Goal: Task Accomplishment & Management: Complete application form

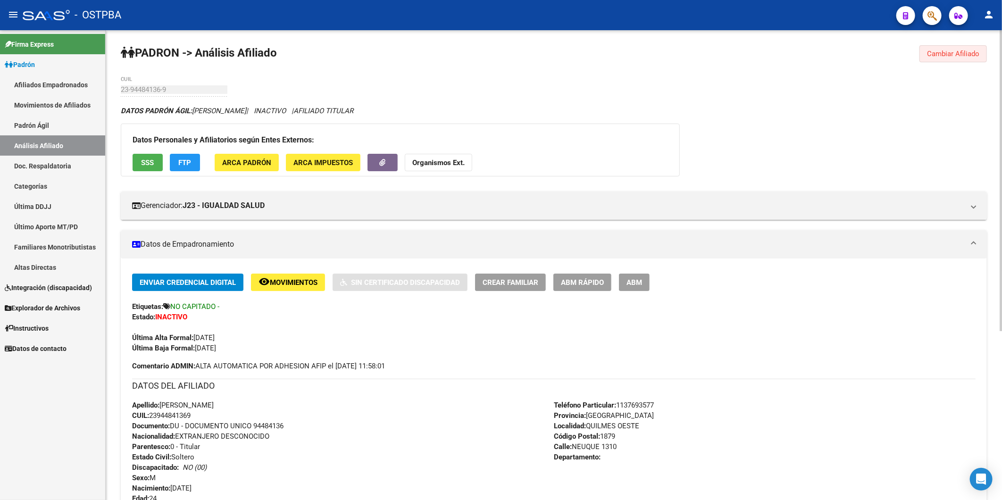
click at [954, 54] on span "Cambiar Afiliado" at bounding box center [953, 54] width 52 height 8
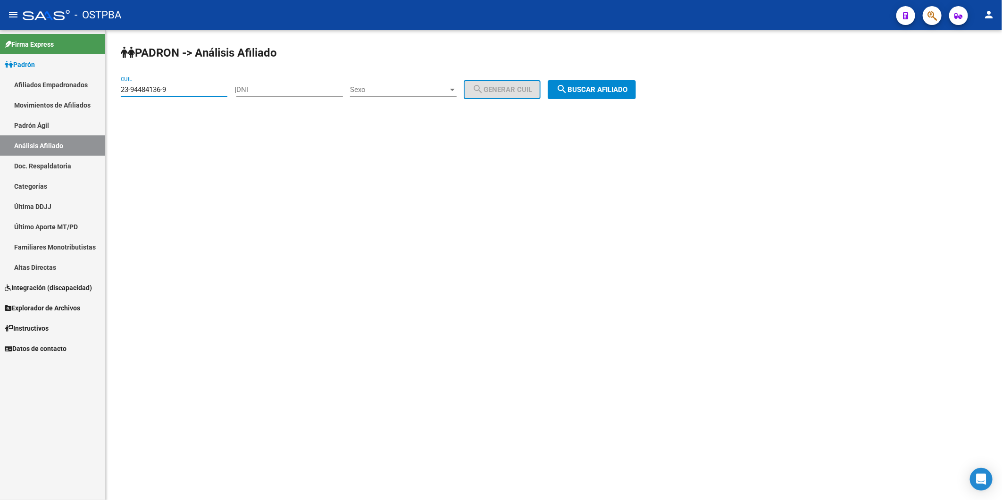
drag, startPoint x: 173, startPoint y: 91, endPoint x: 100, endPoint y: 95, distance: 73.2
click at [108, 92] on div "PADRON -> Análisis Afiliado 23-94484136-9 CUIL | DNI Sexo Sexo search Generar C…" at bounding box center [554, 79] width 896 height 99
click at [277, 90] on input "DNI" at bounding box center [289, 89] width 107 height 8
type input "33745378"
click at [457, 91] on div at bounding box center [452, 90] width 8 height 8
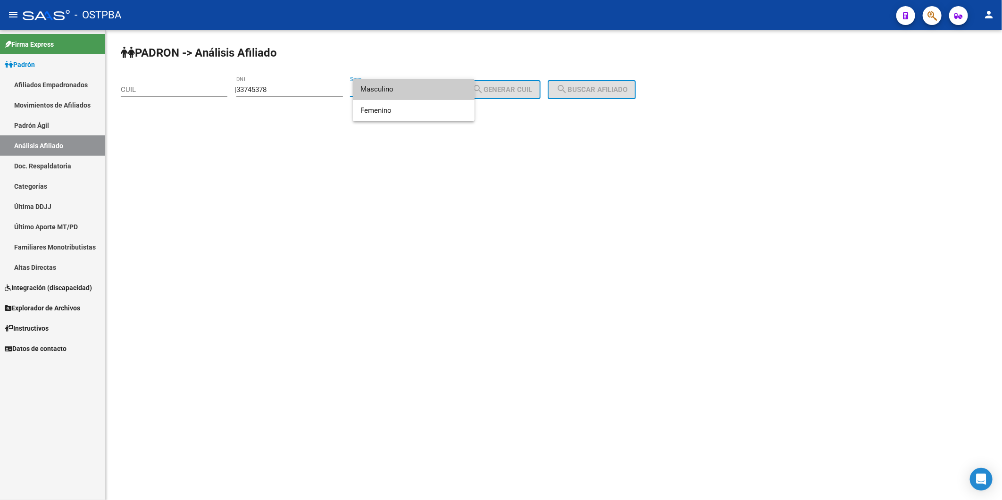
click at [441, 93] on span "Masculino" at bounding box center [413, 89] width 107 height 21
drag, startPoint x: 496, startPoint y: 90, endPoint x: 526, endPoint y: 84, distance: 30.7
click at [497, 89] on span "search Generar CUIL" at bounding box center [502, 89] width 60 height 8
type input "20-33745378-4"
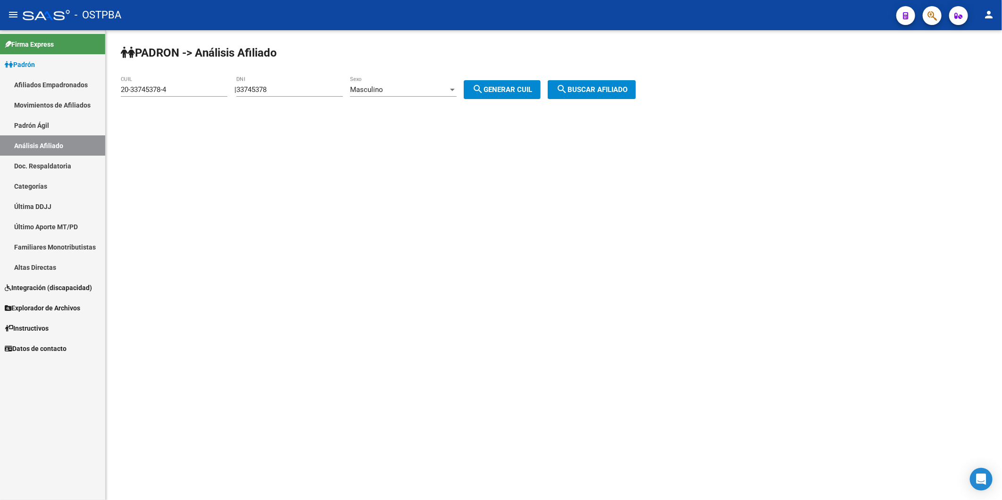
click at [602, 87] on span "search Buscar afiliado" at bounding box center [591, 89] width 71 height 8
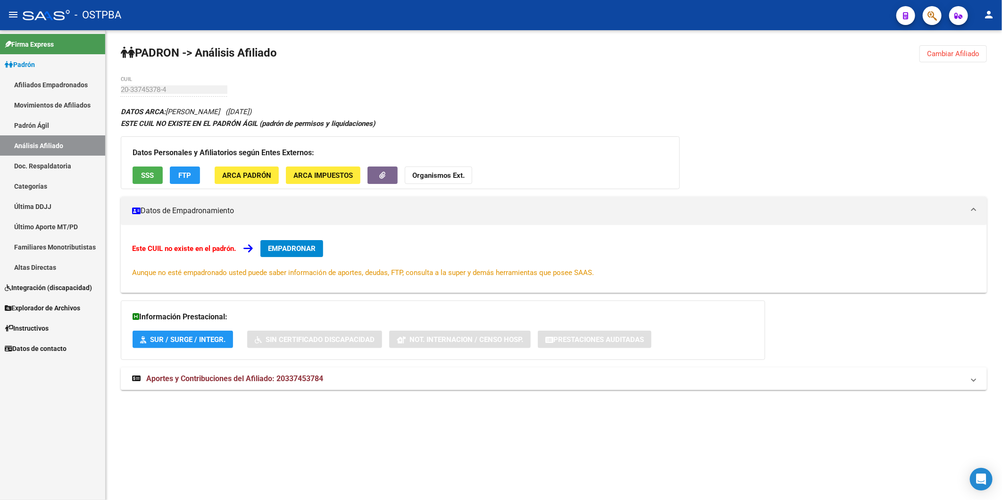
drag, startPoint x: 975, startPoint y: 51, endPoint x: 846, endPoint y: 42, distance: 129.5
click at [975, 51] on span "Cambiar Afiliado" at bounding box center [953, 54] width 52 height 8
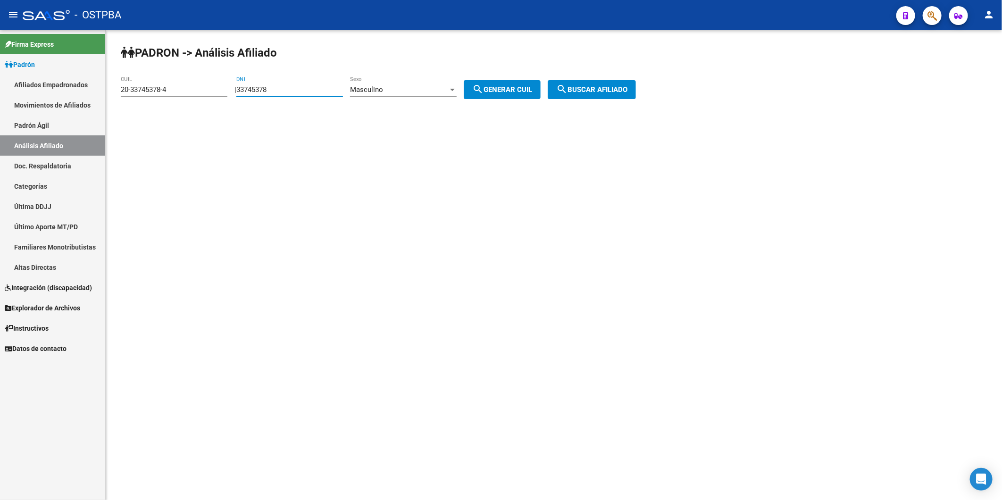
drag, startPoint x: 318, startPoint y: 87, endPoint x: 217, endPoint y: 96, distance: 101.3
click at [217, 94] on app-analisis-afiliado "PADRON -> Análisis Afiliado 20-33745378-4 CUIL | 33745378 DNI Masculino Sexo se…" at bounding box center [382, 89] width 522 height 8
drag, startPoint x: 210, startPoint y: 92, endPoint x: 0, endPoint y: 104, distance: 210.2
click at [76, 105] on mat-sidenav-container "Firma Express Padrón Afiliados Empadronados Movimientos de Afiliados Padrón Ági…" at bounding box center [501, 265] width 1002 height 470
drag, startPoint x: 298, startPoint y: 92, endPoint x: 223, endPoint y: 98, distance: 74.8
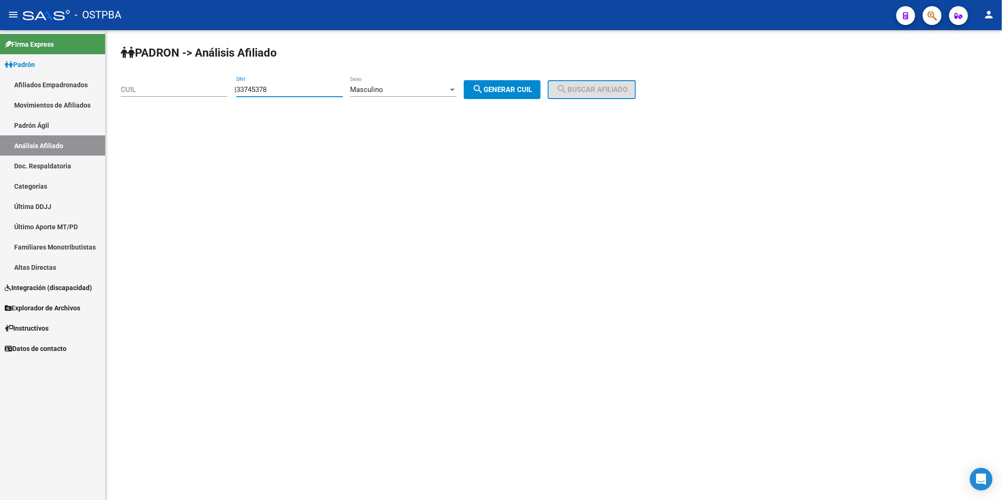
click at [223, 94] on app-analisis-afiliado "PADRON -> Análisis Afiliado CUIL | 33745378 DNI Masculino Sexo search Generar C…" at bounding box center [382, 89] width 522 height 8
type input "36745378"
click at [521, 91] on span "search Generar CUIL" at bounding box center [502, 89] width 60 height 8
type input "20-36745378-9"
click at [601, 87] on span "search Buscar afiliado" at bounding box center [591, 89] width 71 height 8
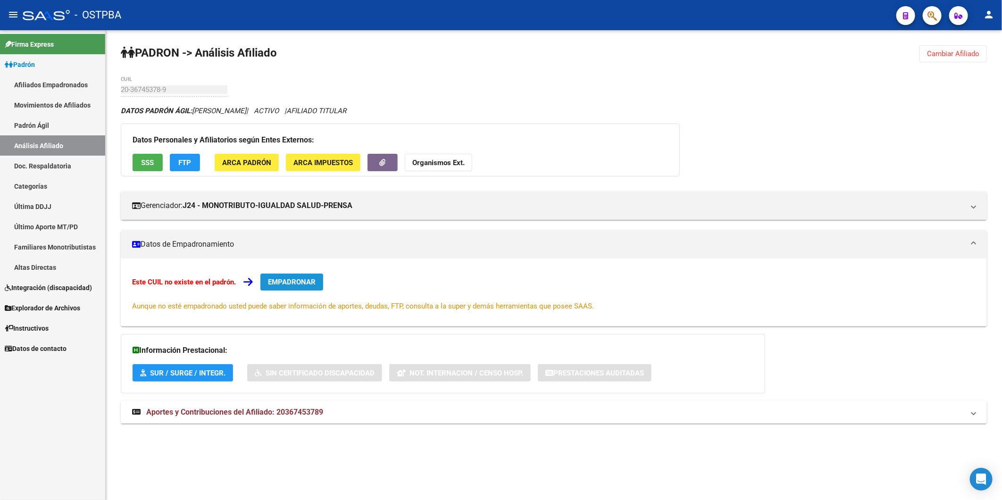
click at [294, 279] on span "EMPADRONAR" at bounding box center [292, 282] width 48 height 8
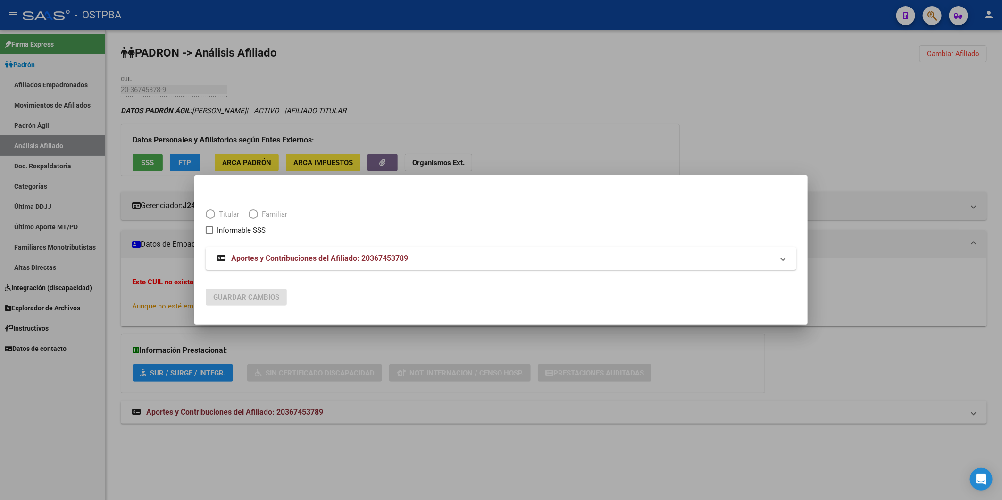
click at [209, 209] on label "Titular" at bounding box center [227, 214] width 43 height 11
click at [211, 224] on label "Informable SSS" at bounding box center [236, 229] width 60 height 11
click at [209, 234] on input "Informable SSS" at bounding box center [209, 234] width 0 height 0
checkbox input "true"
click at [212, 216] on span "Elija una opción" at bounding box center [210, 213] width 9 height 9
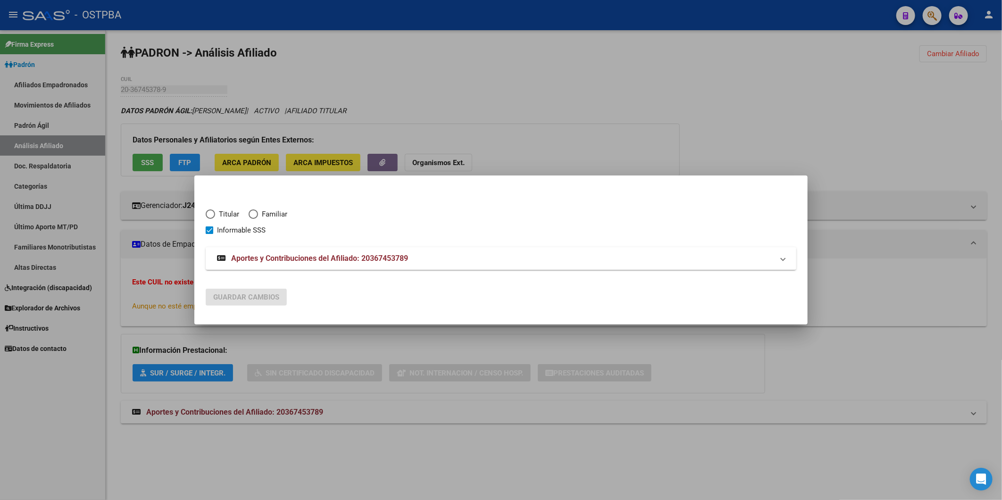
click at [212, 216] on input "Titular" at bounding box center [210, 213] width 9 height 9
radio input "true"
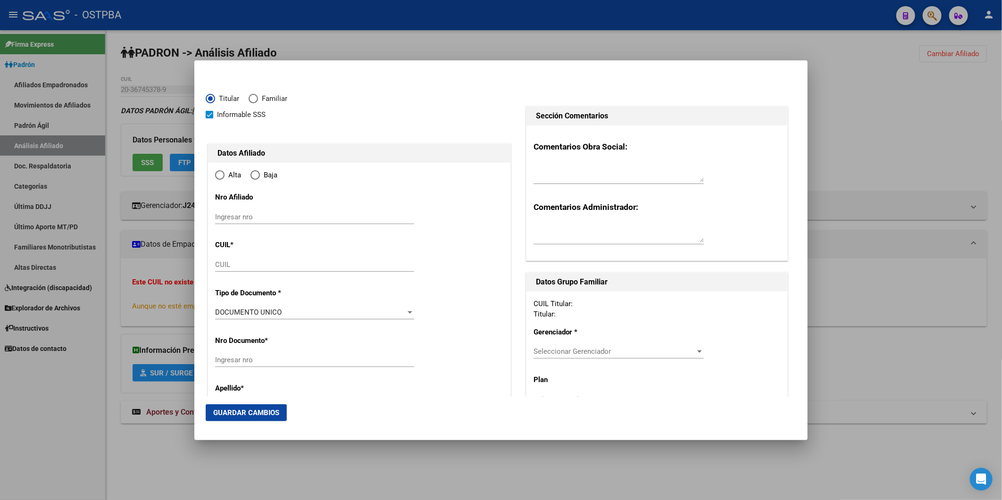
type input "20-36745378-9"
radio input "true"
type input "36745378"
type input "ARMENDANO"
type input "TOMAS"
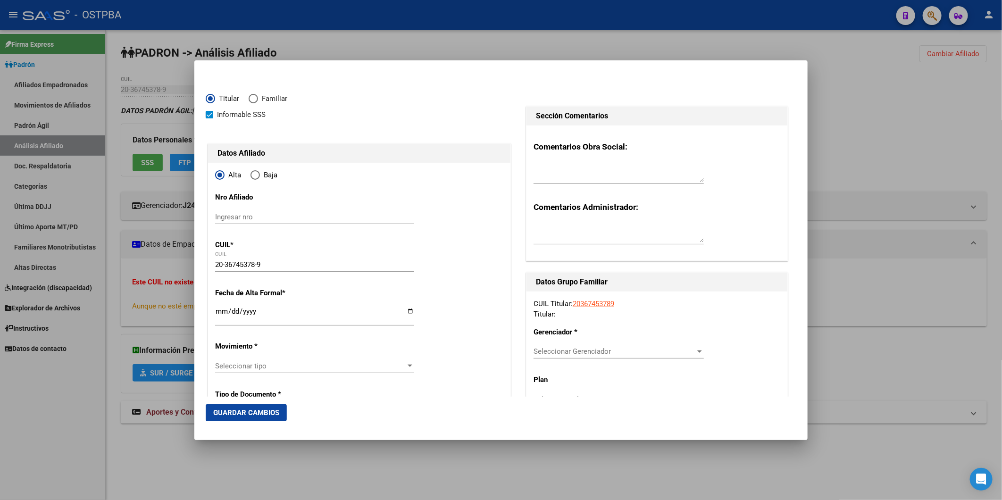
type input "1992-03-24"
type input "CABA"
type input "1425"
type input "SALGUERO JERONIMO"
type input "1835"
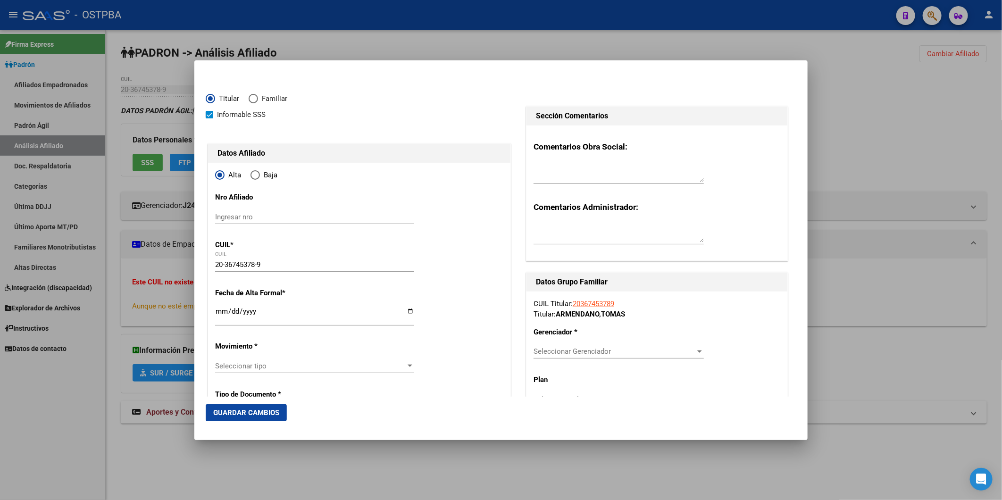
click at [208, 114] on span at bounding box center [210, 115] width 8 height 8
click at [209, 118] on input "Informable SSS" at bounding box center [209, 118] width 0 height 0
checkbox input "false"
click at [217, 309] on input "Ingresar fecha" at bounding box center [314, 315] width 199 height 15
type input "2025-08-01"
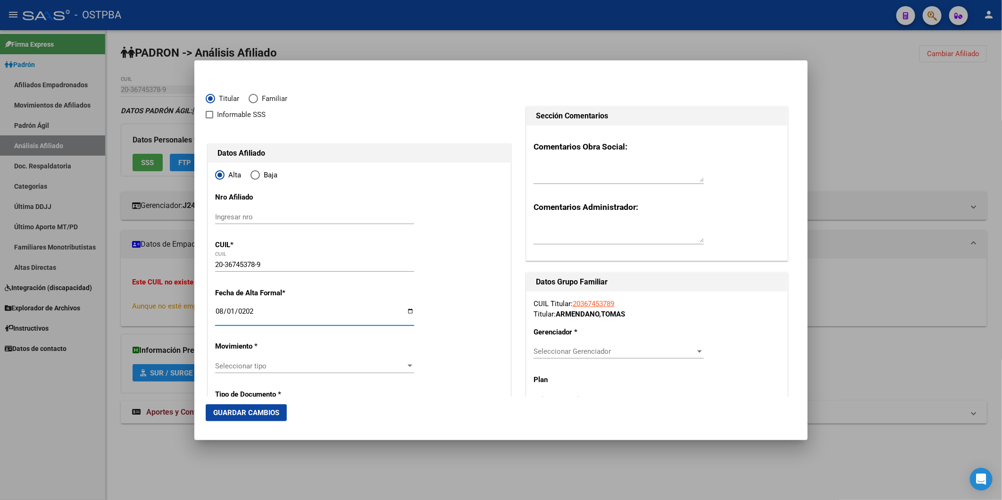
click at [408, 368] on div at bounding box center [410, 366] width 8 height 8
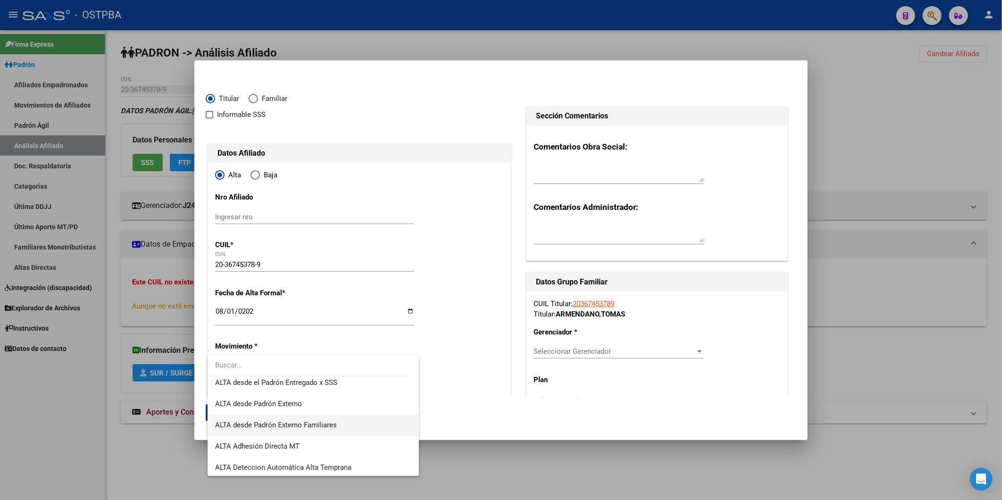
scroll to position [262, 0]
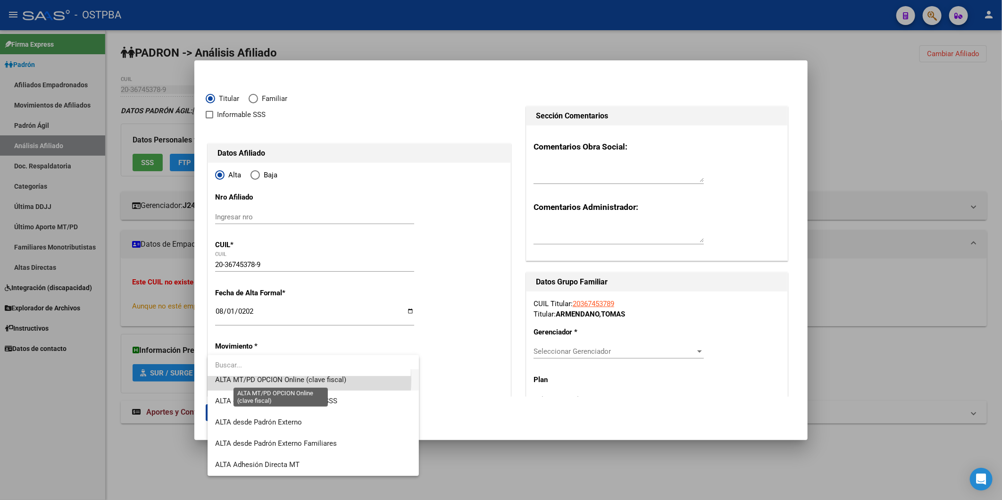
click at [271, 379] on span "ALTA MT/PD OPCION Online (clave fiscal)" at bounding box center [280, 379] width 131 height 8
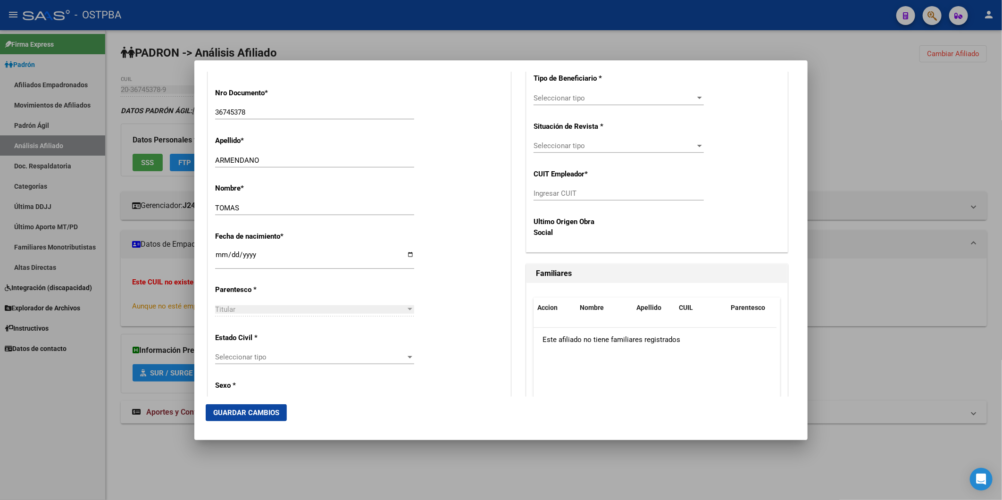
scroll to position [366, 0]
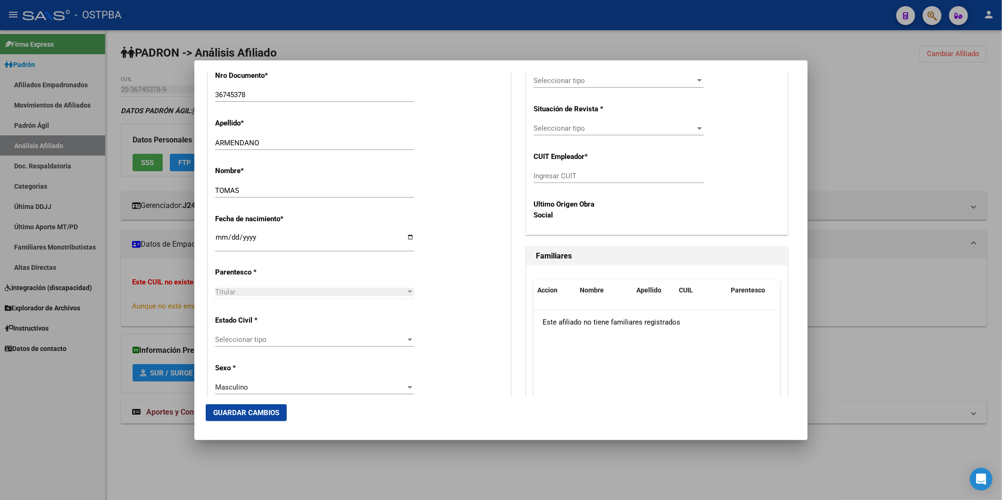
click at [408, 340] on div at bounding box center [409, 340] width 5 height 2
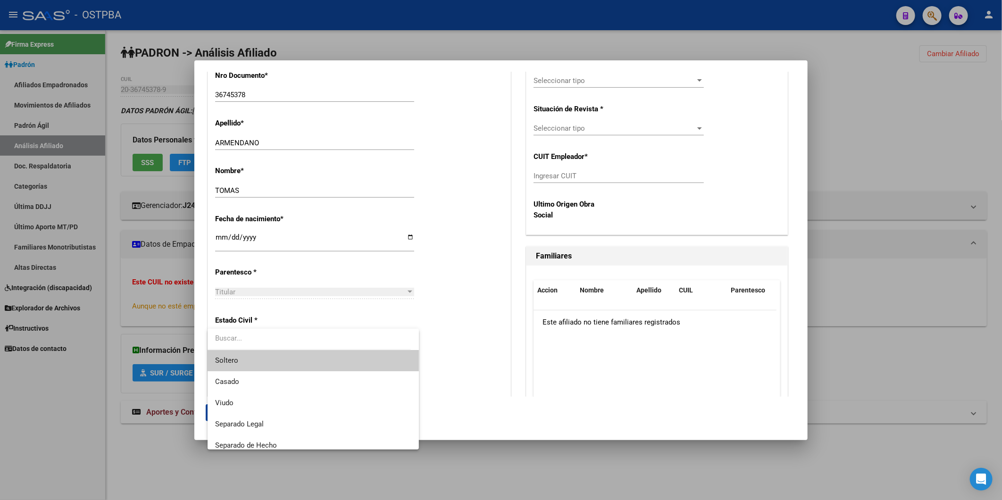
click at [387, 359] on span "Soltero" at bounding box center [313, 360] width 196 height 21
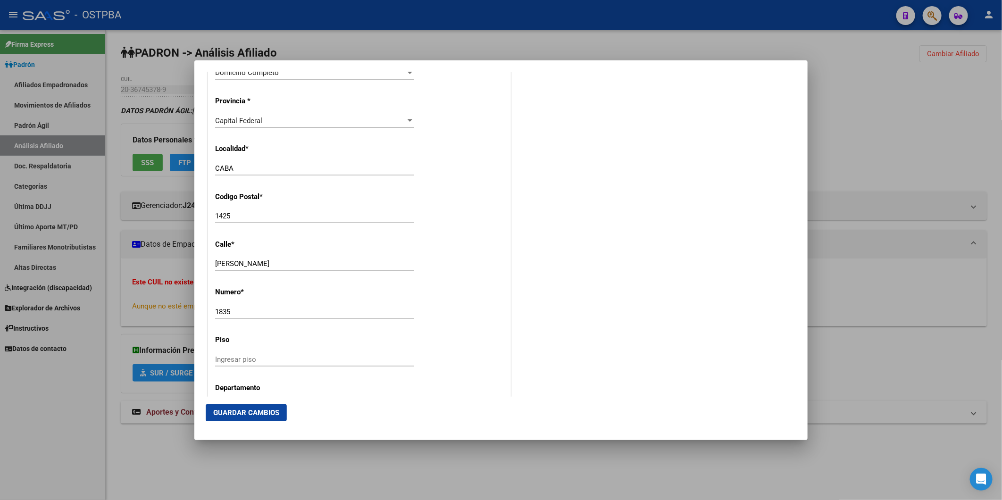
scroll to position [890, 0]
click at [233, 351] on div "Ingresar piso" at bounding box center [314, 357] width 199 height 14
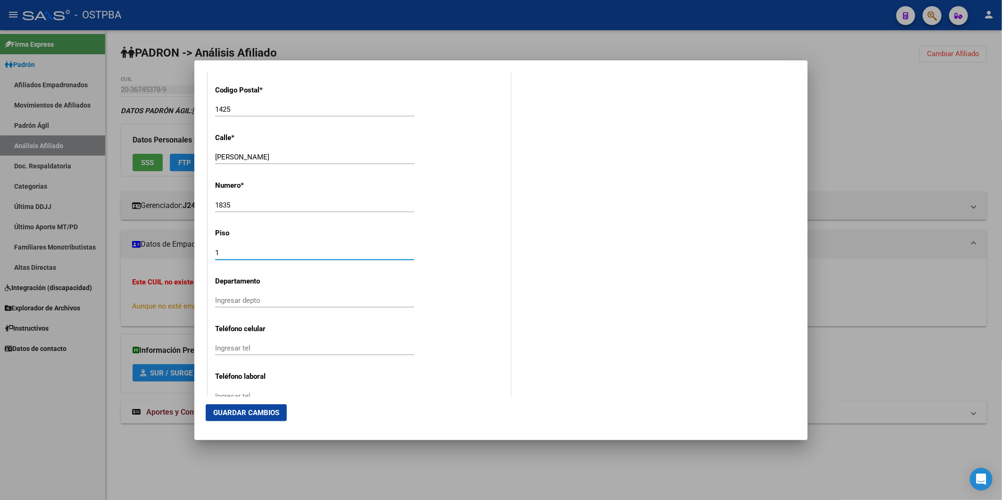
scroll to position [996, 0]
type input "1"
click at [253, 298] on input "Ingresar depto" at bounding box center [314, 300] width 199 height 8
type input "17"
click at [260, 349] on input "Ingresar tel" at bounding box center [314, 347] width 199 height 8
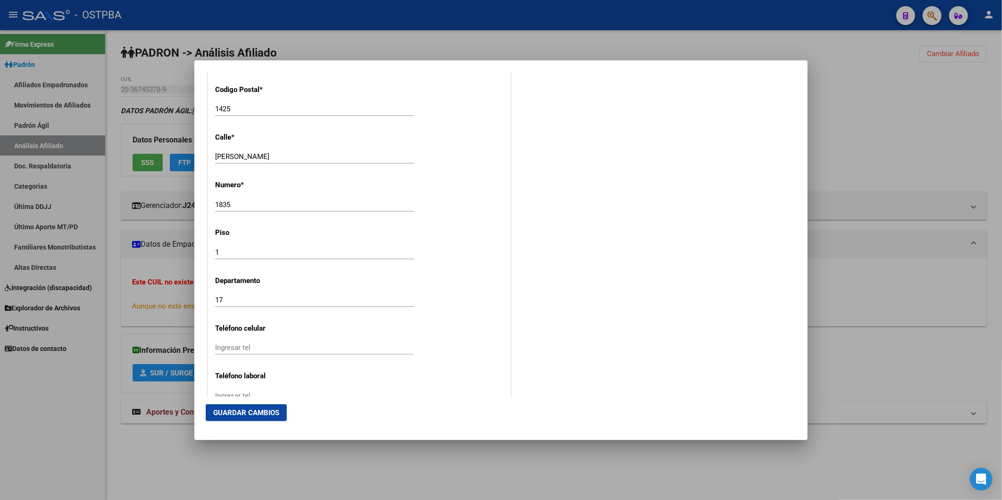
drag, startPoint x: 291, startPoint y: 343, endPoint x: 285, endPoint y: 345, distance: 5.5
click at [291, 343] on input "Ingresar tel" at bounding box center [314, 347] width 199 height 8
type input "2"
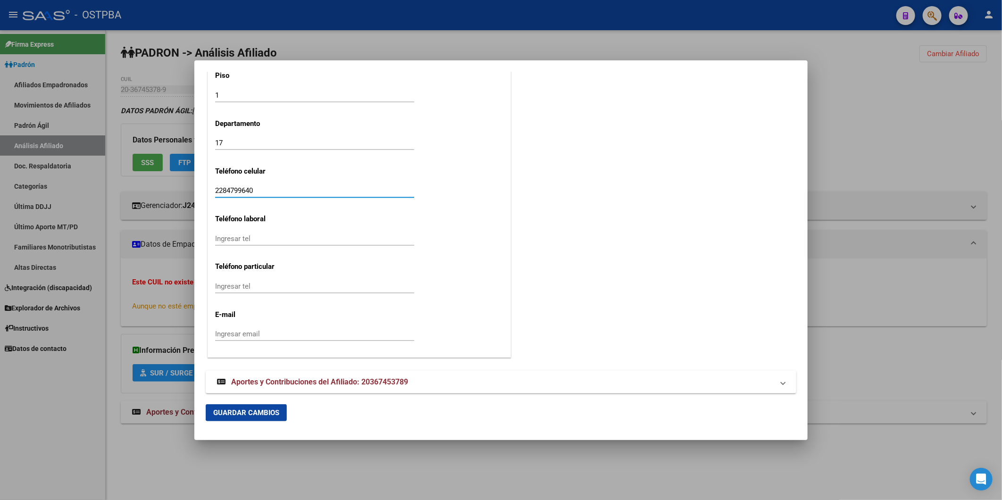
scroll to position [1161, 0]
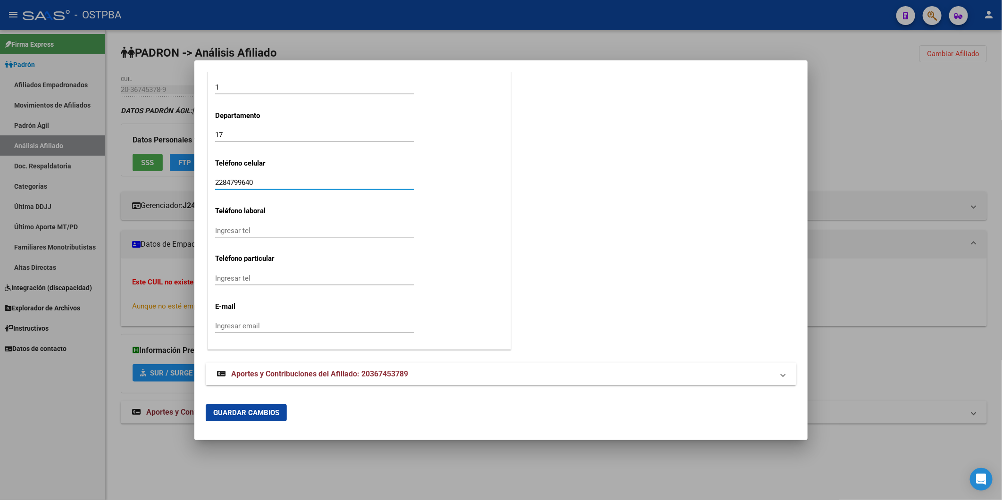
type input "2284799640"
click at [245, 321] on div "Ingresar email" at bounding box center [314, 326] width 199 height 14
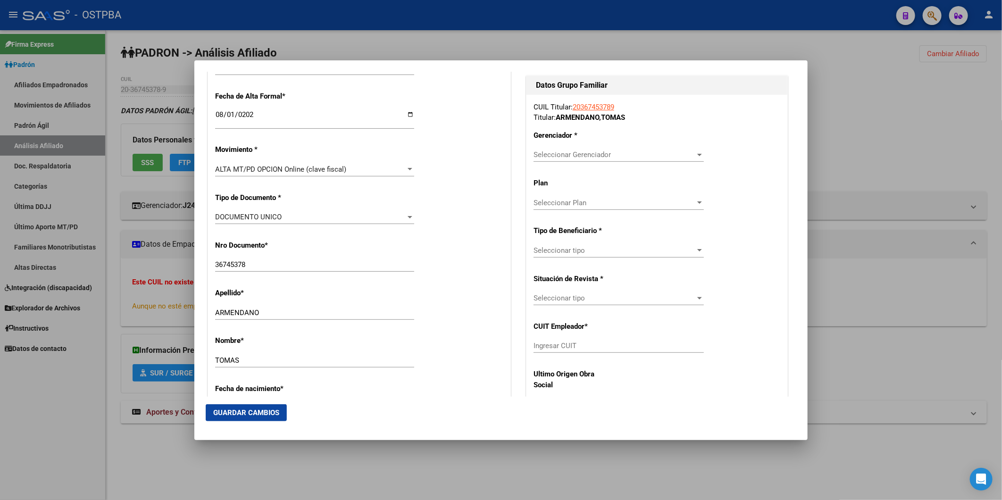
scroll to position [112, 0]
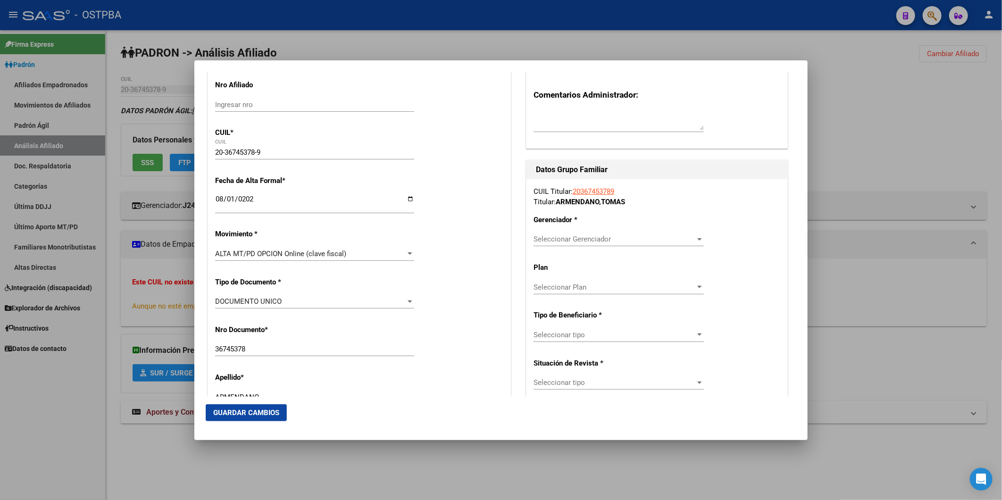
type input "tomas.armendano@gmail.com"
click at [695, 236] on div at bounding box center [699, 239] width 8 height 8
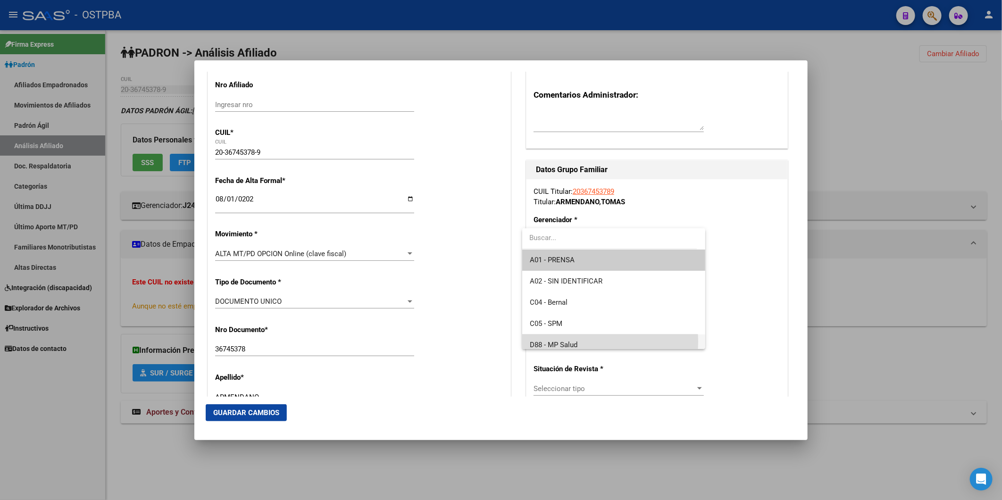
click at [584, 341] on span "D88 - MP Salud" at bounding box center [614, 344] width 168 height 21
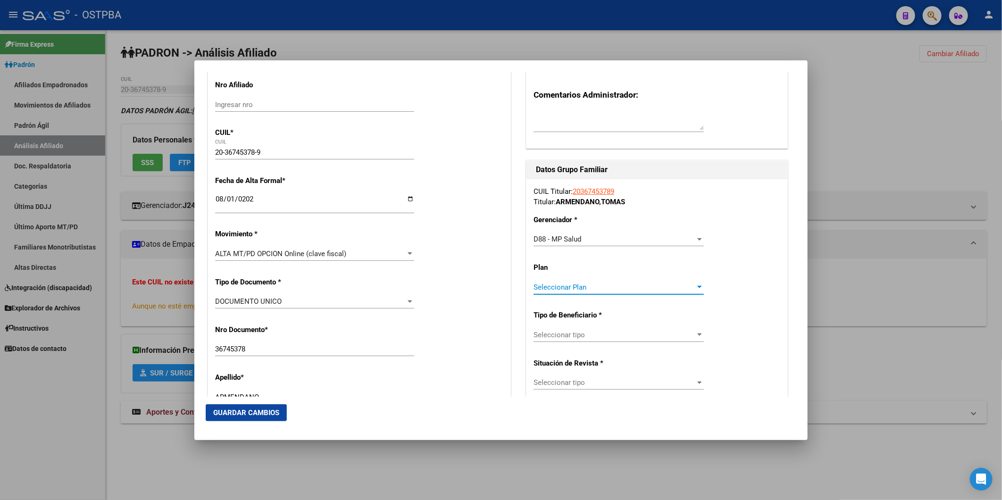
click at [695, 288] on div at bounding box center [699, 287] width 8 height 8
click at [694, 334] on div at bounding box center [501, 250] width 1002 height 500
click at [695, 331] on div at bounding box center [699, 335] width 8 height 8
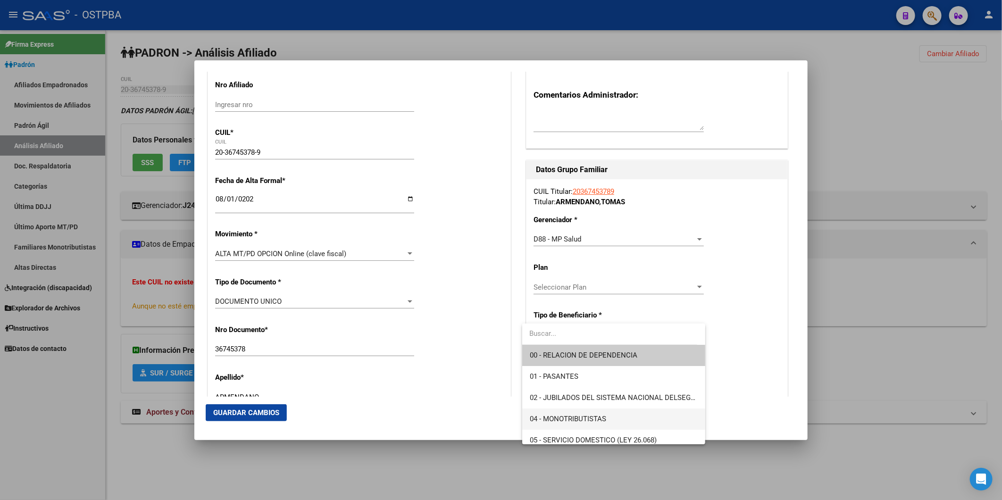
drag, startPoint x: 637, startPoint y: 416, endPoint x: 633, endPoint y: 413, distance: 5.4
click at [635, 415] on span "04 - MONOTRIBUTISTAS" at bounding box center [614, 418] width 168 height 21
type input "20-36745378-9"
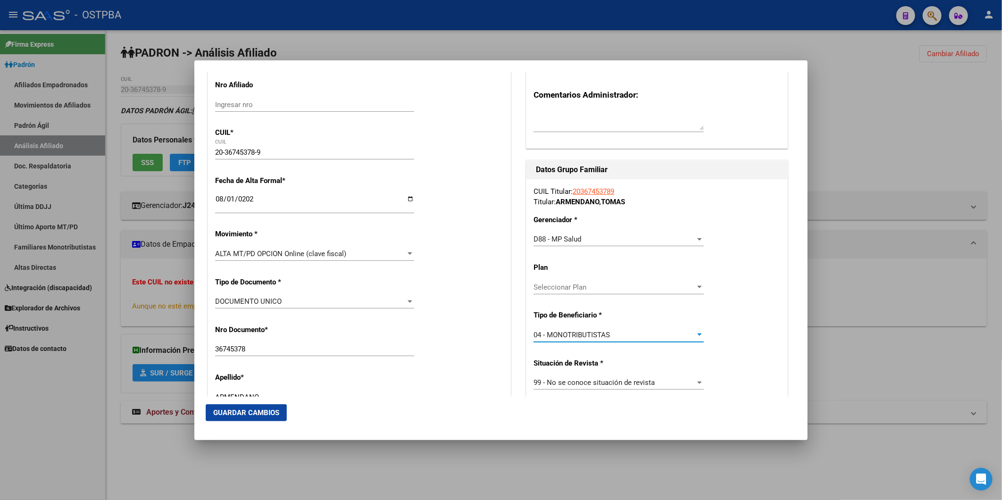
click at [243, 411] on span "Guardar Cambios" at bounding box center [246, 412] width 66 height 8
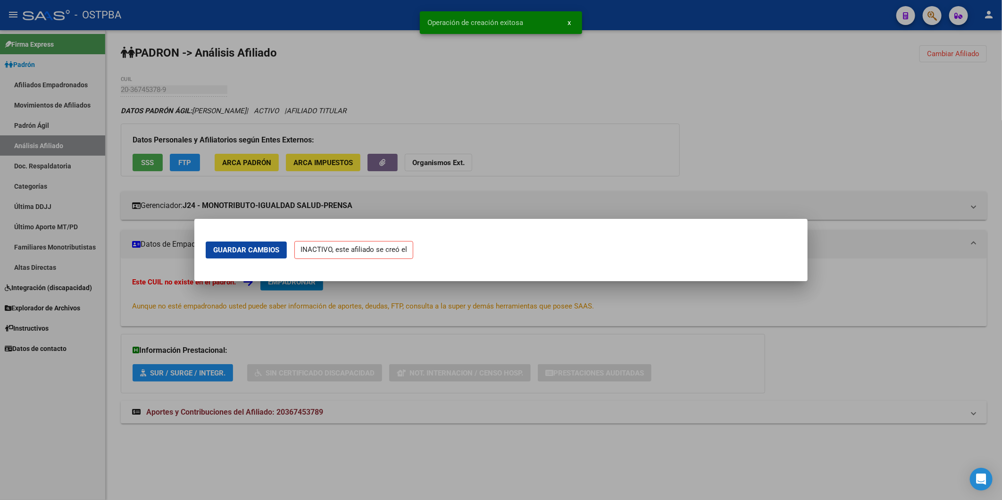
scroll to position [0, 0]
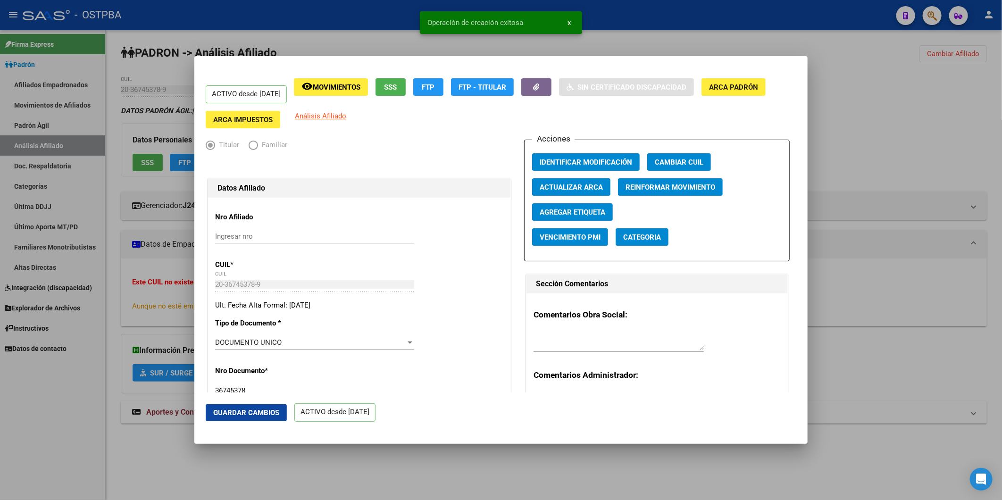
drag, startPoint x: 422, startPoint y: 65, endPoint x: 555, endPoint y: 265, distance: 240.0
click at [555, 265] on mat-dialog-container "ACTIVO desde 01/08/2025 remove_red_eye Movimientos SSS FTP FTP - Titular Sin Ce…" at bounding box center [500, 250] width 613 height 388
click at [791, 64] on mat-dialog-container "ACTIVO desde 01/08/2025 remove_red_eye Movimientos SSS FTP FTP - Titular Sin Ce…" at bounding box center [500, 250] width 613 height 388
click at [733, 58] on mat-dialog-container "ACTIVO desde 01/08/2025 remove_red_eye Movimientos SSS FTP FTP - Titular Sin Ce…" at bounding box center [500, 250] width 613 height 388
click at [873, 93] on div at bounding box center [501, 250] width 1002 height 500
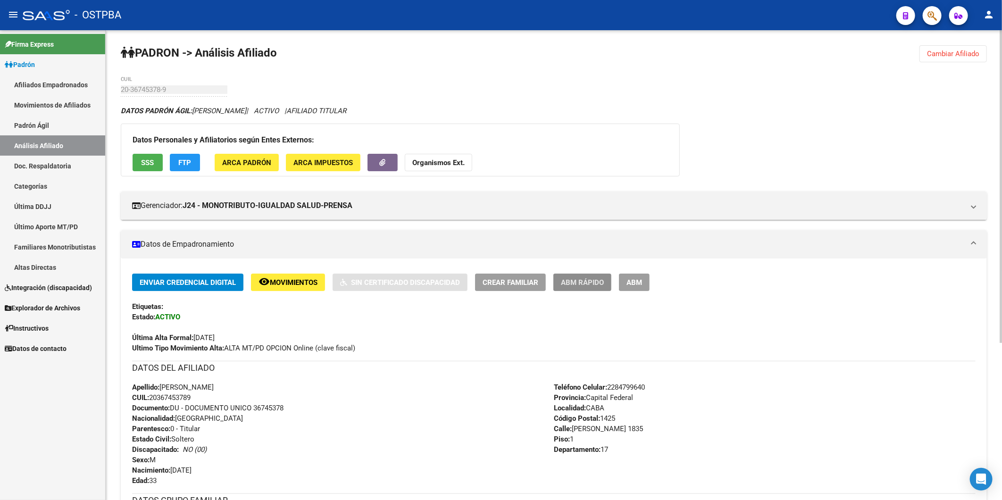
click at [575, 282] on span "ABM Rápido" at bounding box center [582, 282] width 43 height 8
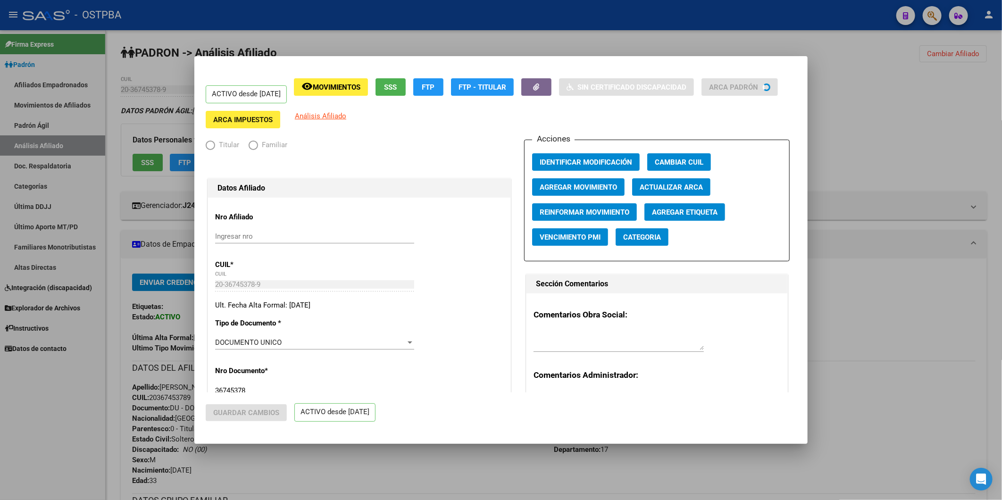
radio input "true"
type input "20-36745378-9"
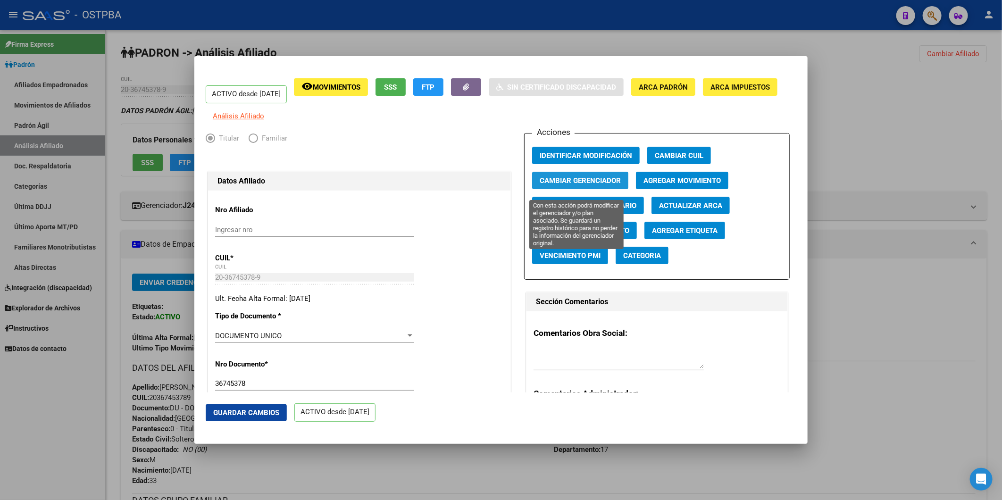
click at [595, 185] on span "Cambiar Gerenciador" at bounding box center [580, 180] width 81 height 8
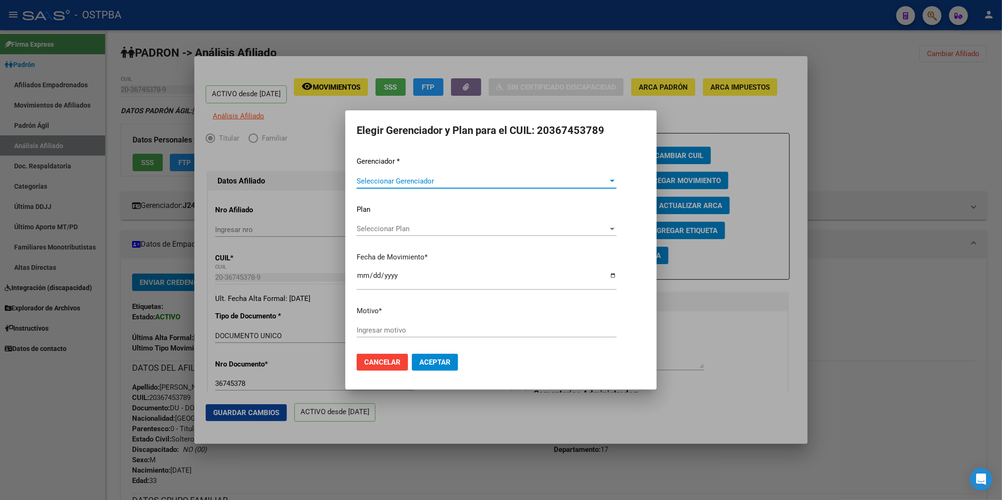
click at [610, 178] on div at bounding box center [612, 181] width 8 height 8
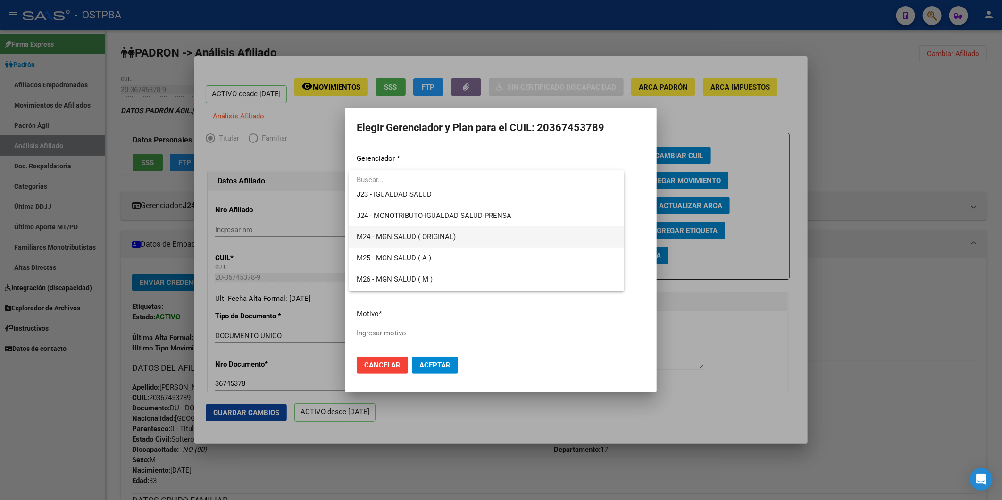
scroll to position [104, 0]
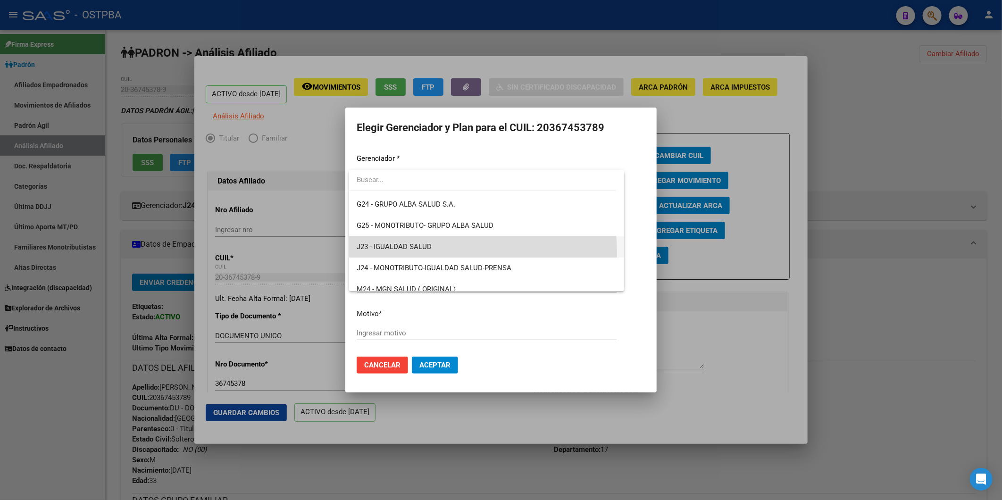
click at [417, 252] on span "J23 - IGUALDAD SALUD" at bounding box center [487, 246] width 260 height 21
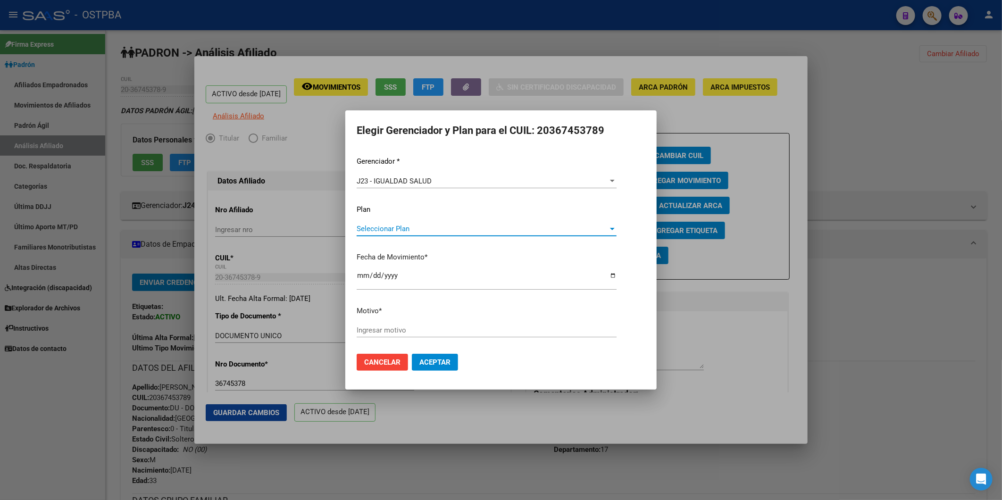
click at [611, 230] on div at bounding box center [612, 229] width 8 height 8
click at [611, 230] on input "dropdown search" at bounding box center [486, 227] width 275 height 21
click at [363, 275] on div at bounding box center [501, 250] width 1002 height 500
click at [377, 329] on input "Ingresar motivo" at bounding box center [487, 330] width 260 height 8
type input "cambio de gerenciadora"
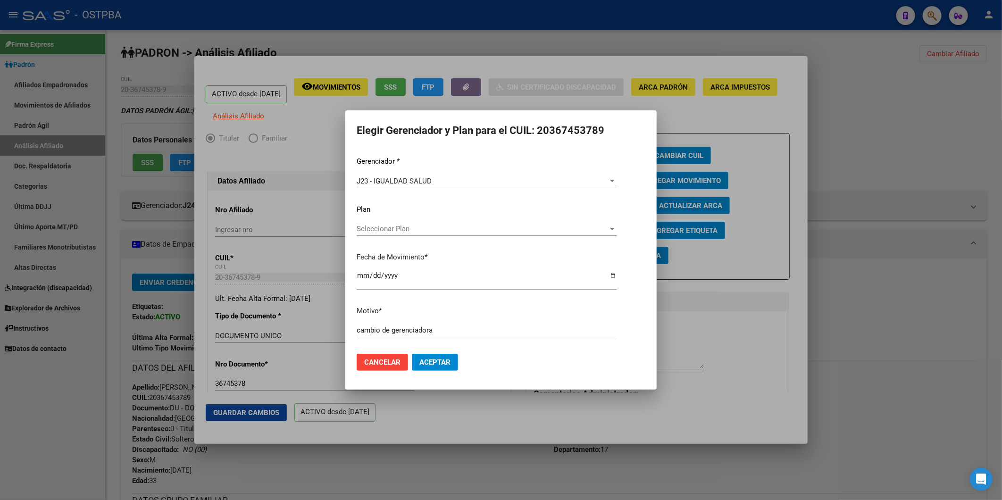
click at [266, 412] on div at bounding box center [501, 250] width 1002 height 500
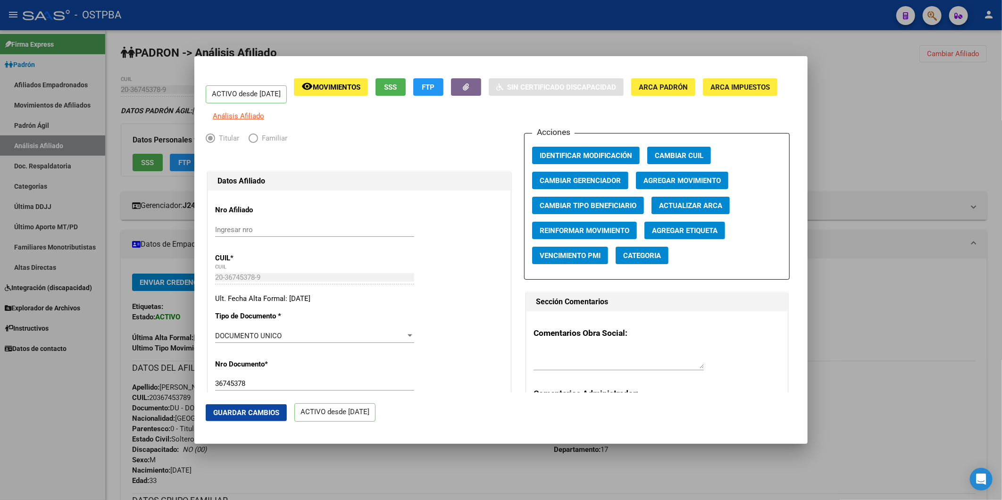
click at [266, 412] on span "Guardar Cambios" at bounding box center [246, 412] width 66 height 8
click at [937, 129] on div at bounding box center [501, 250] width 1002 height 500
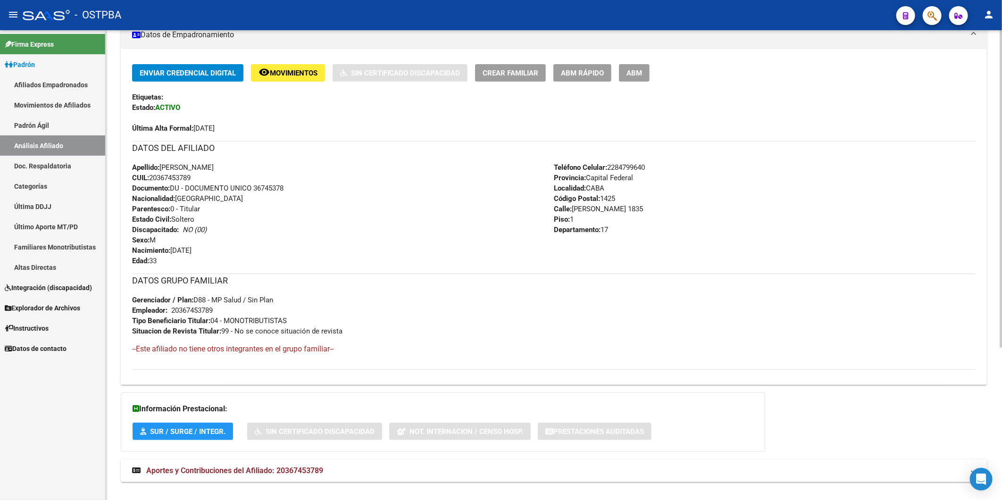
scroll to position [225, 0]
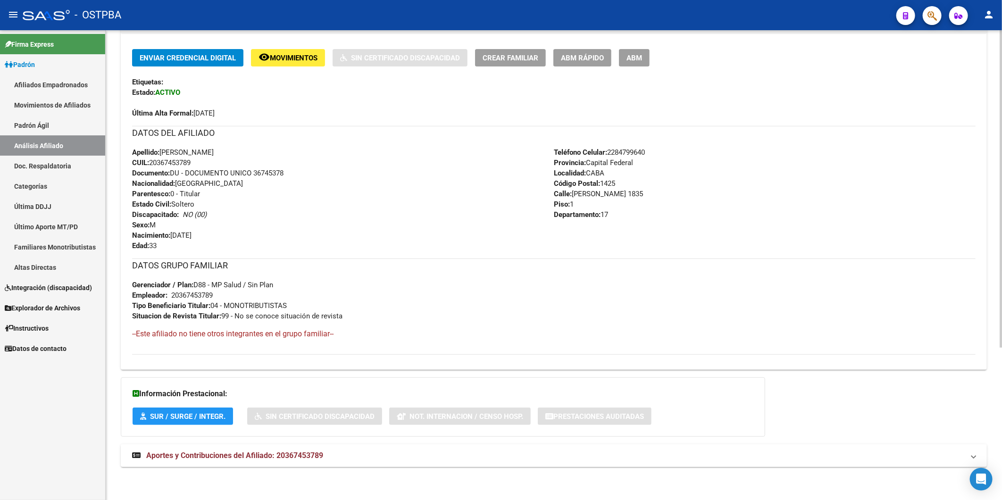
click at [304, 446] on mat-expansion-panel-header "Aportes y Contribuciones del Afiliado: 20367453789" at bounding box center [554, 455] width 866 height 23
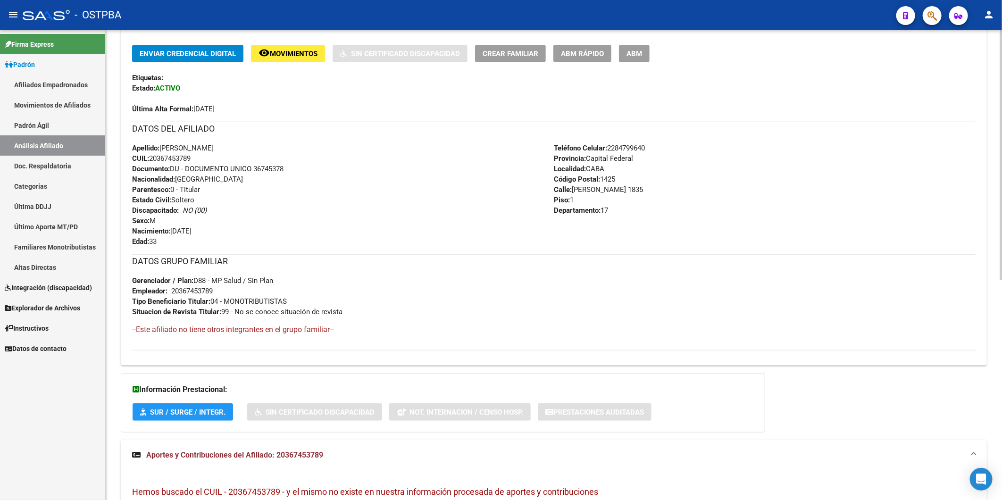
scroll to position [98, 0]
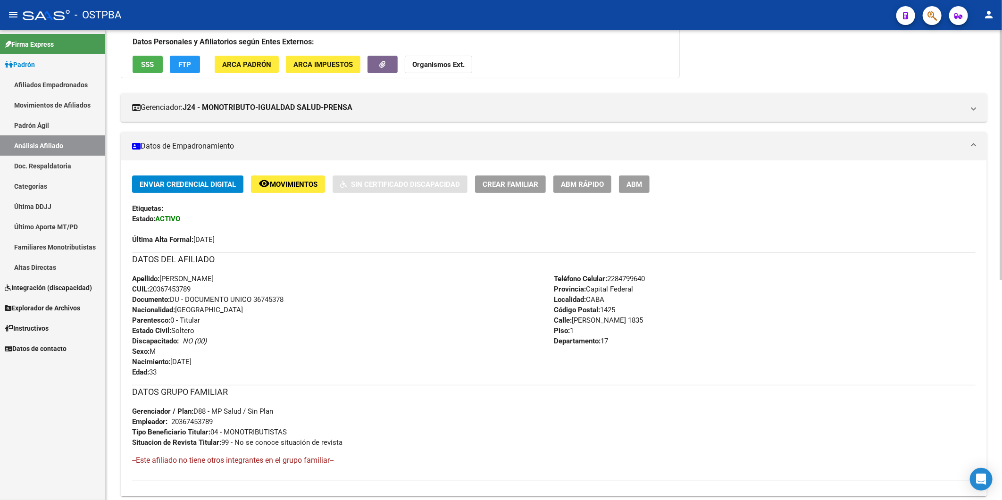
drag, startPoint x: 219, startPoint y: 421, endPoint x: 172, endPoint y: 421, distance: 47.2
click at [172, 421] on div "DATOS GRUPO FAMILIAR Gerenciador / Plan: D88 - MP Salud / Sin Plan Empleador: 2…" at bounding box center [553, 416] width 843 height 63
copy div
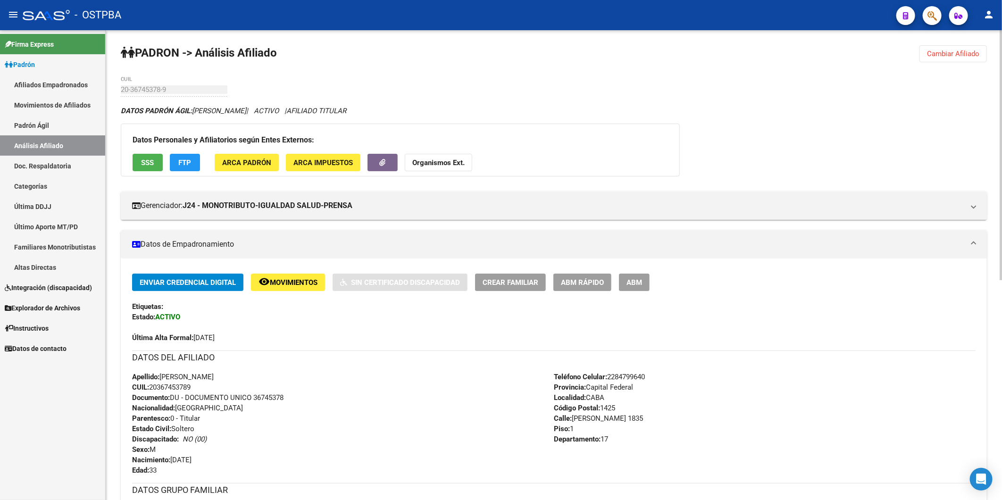
click at [432, 162] on strong "Organismos Ext." at bounding box center [438, 162] width 52 height 8
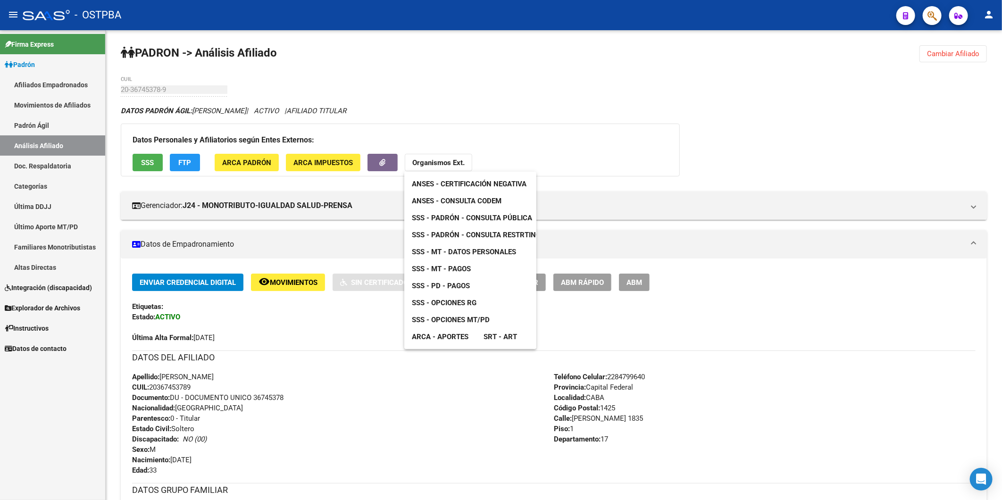
click at [474, 204] on span "ANSES - Consulta CODEM" at bounding box center [457, 201] width 90 height 8
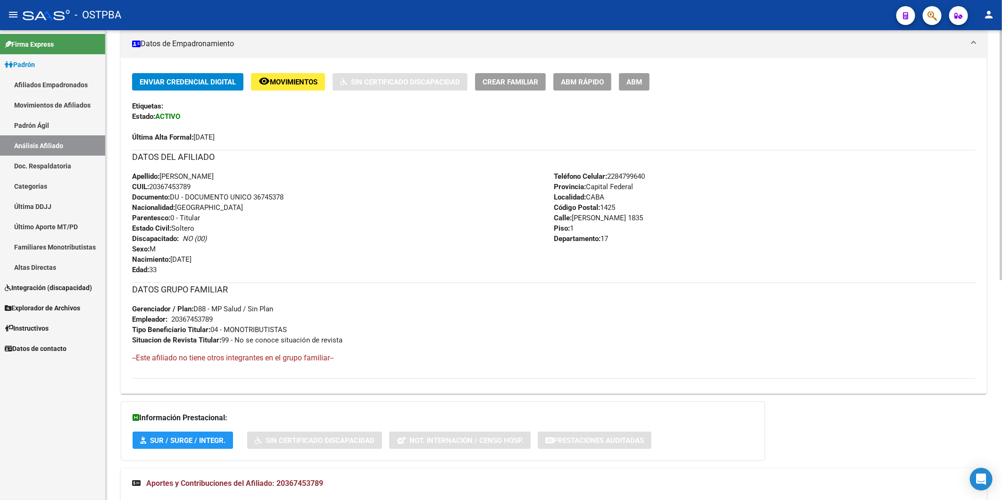
scroll to position [209, 0]
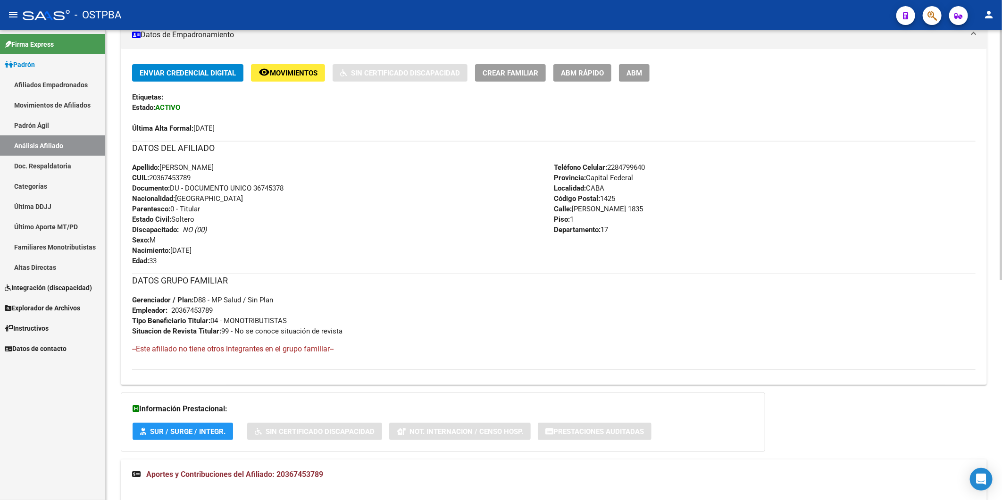
click at [349, 235] on div "Apellido: TOMAS ARMENDANO CUIL: 20367453789 Documento: DU - DOCUMENTO UNICO 367…" at bounding box center [343, 214] width 422 height 104
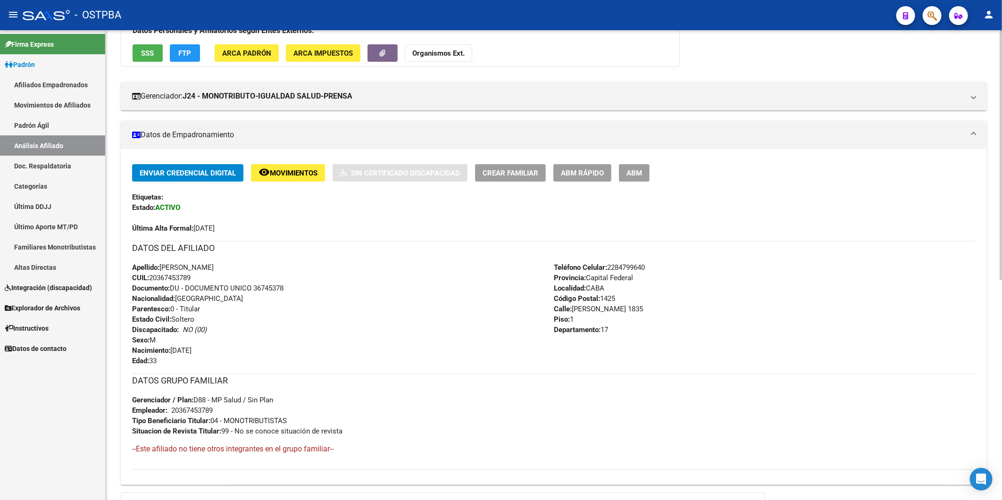
scroll to position [0, 0]
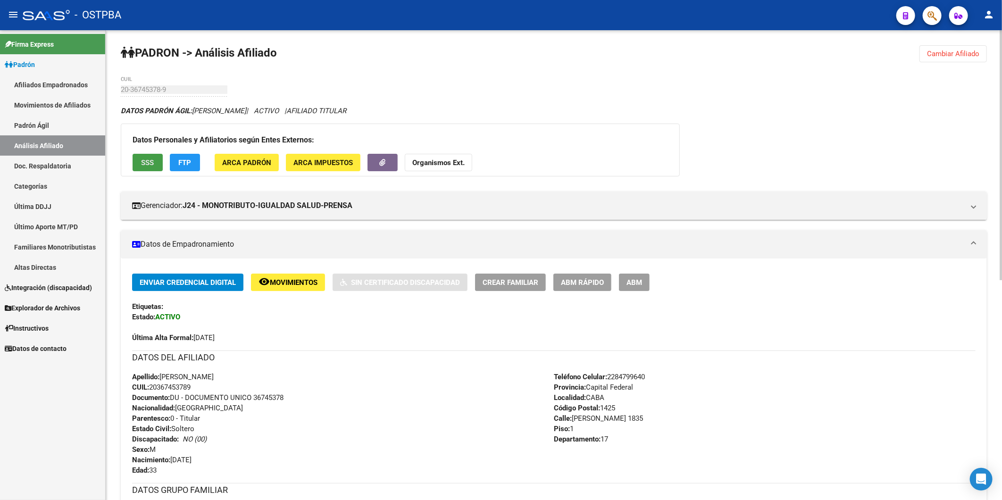
click at [138, 159] on button "SSS" at bounding box center [148, 162] width 30 height 17
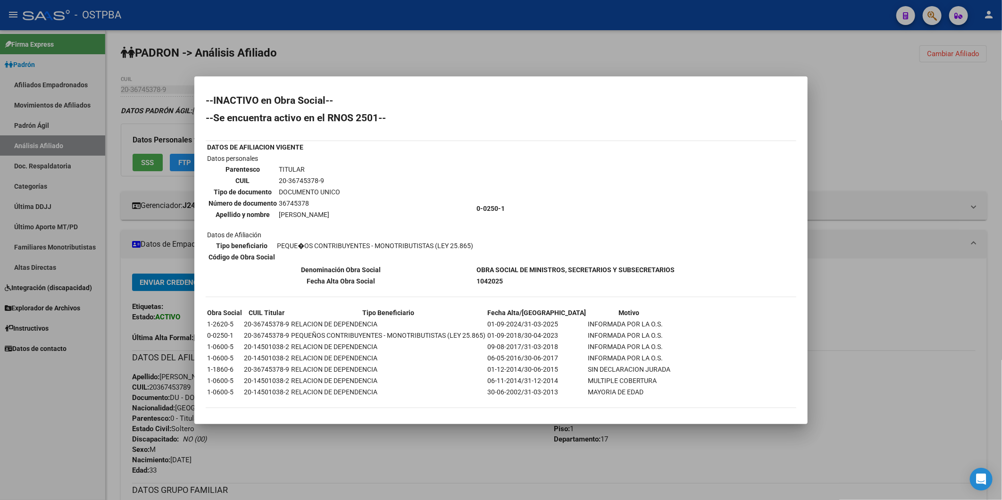
click at [519, 45] on div at bounding box center [501, 250] width 1002 height 500
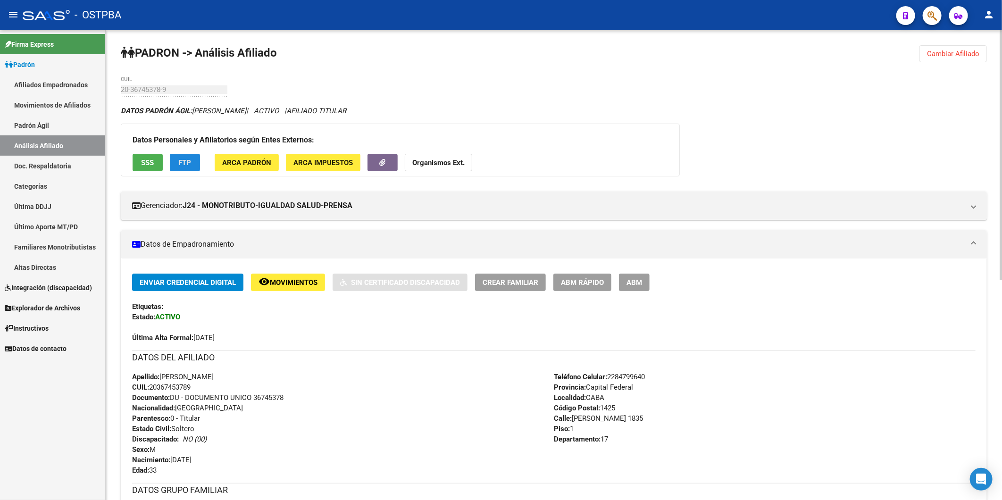
click at [177, 161] on button "FTP" at bounding box center [185, 162] width 30 height 17
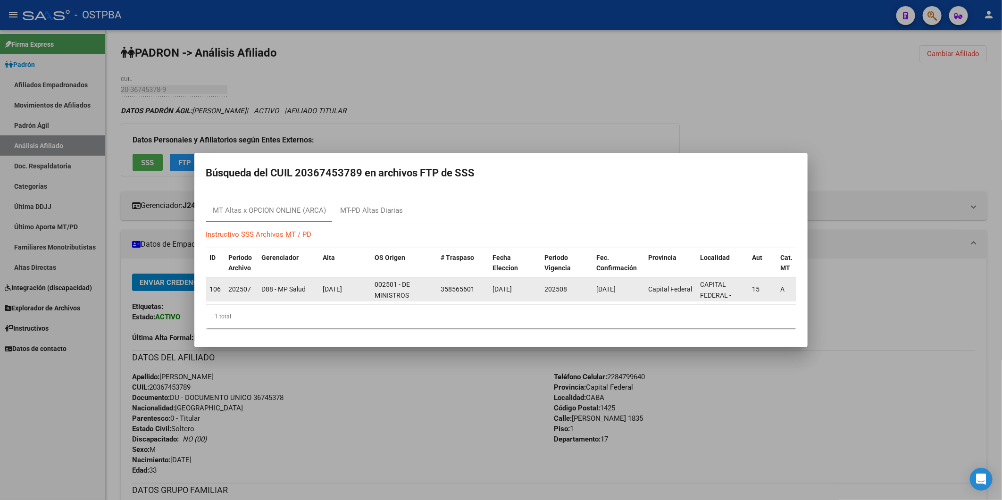
drag, startPoint x: 514, startPoint y: 299, endPoint x: 644, endPoint y: 295, distance: 129.8
click at [644, 295] on datatable-selection "10608 202507 D88 - MP Salud 01/08/2025 002501 - DE MINISTROS SECRETARIOS Y SUBS…" at bounding box center [501, 299] width 590 height 8
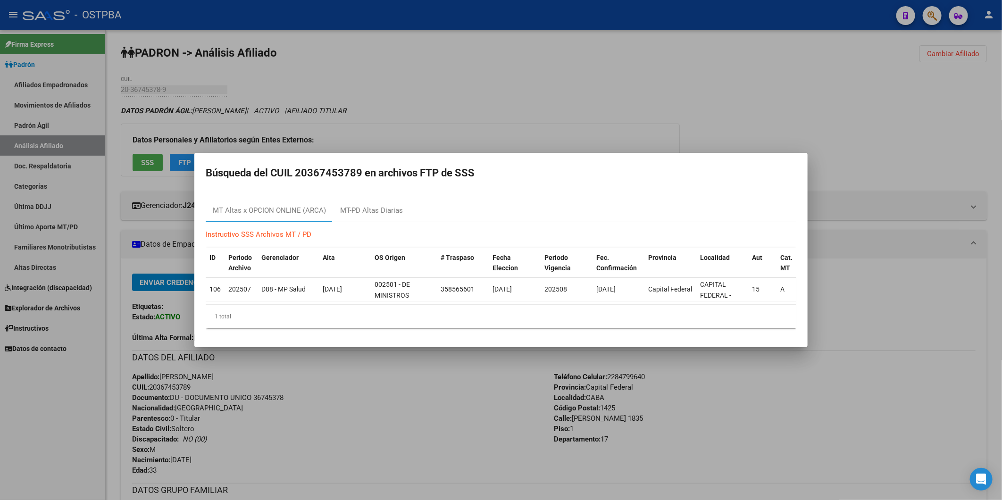
click at [670, 102] on div at bounding box center [501, 250] width 1002 height 500
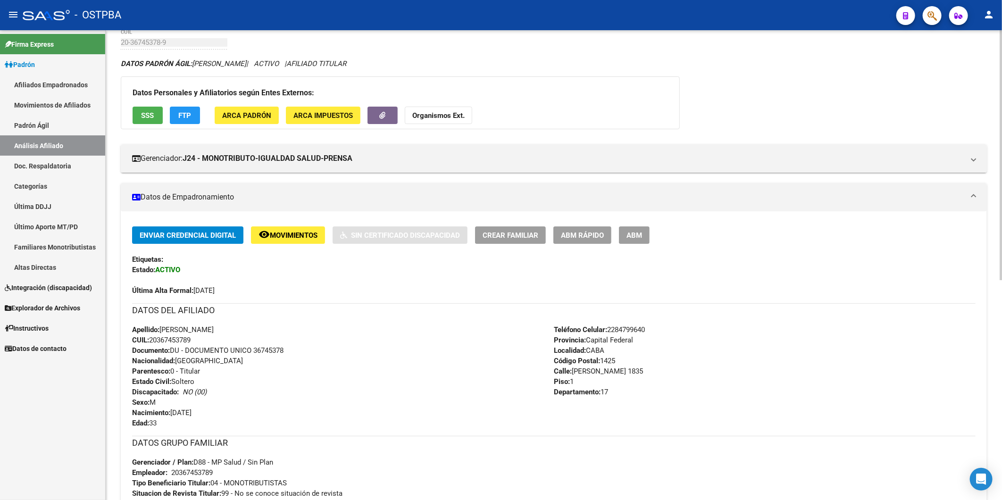
scroll to position [46, 0]
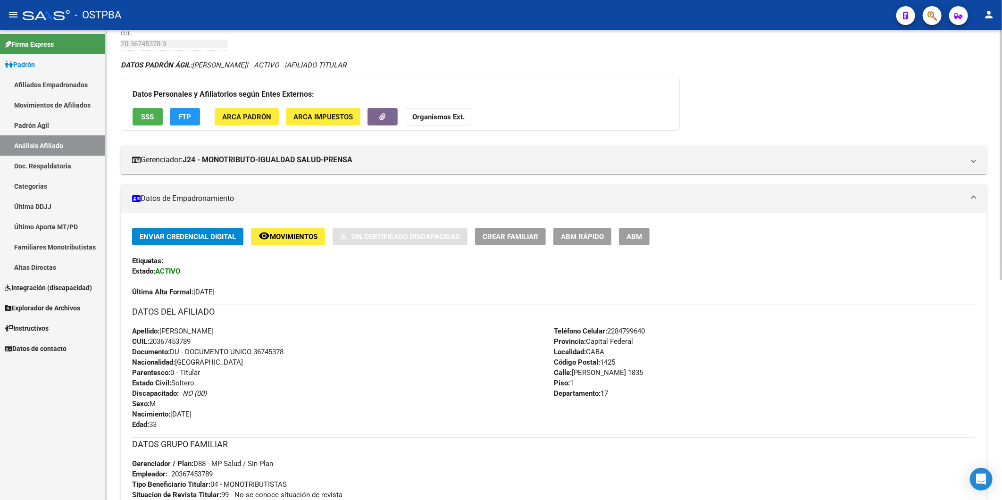
click at [148, 120] on span "SSS" at bounding box center [147, 117] width 13 height 8
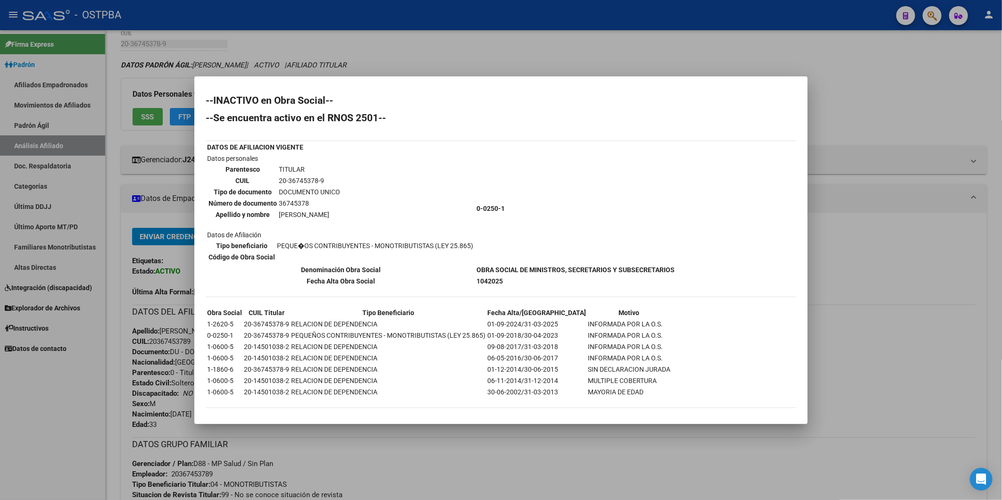
click at [890, 238] on div at bounding box center [501, 250] width 1002 height 500
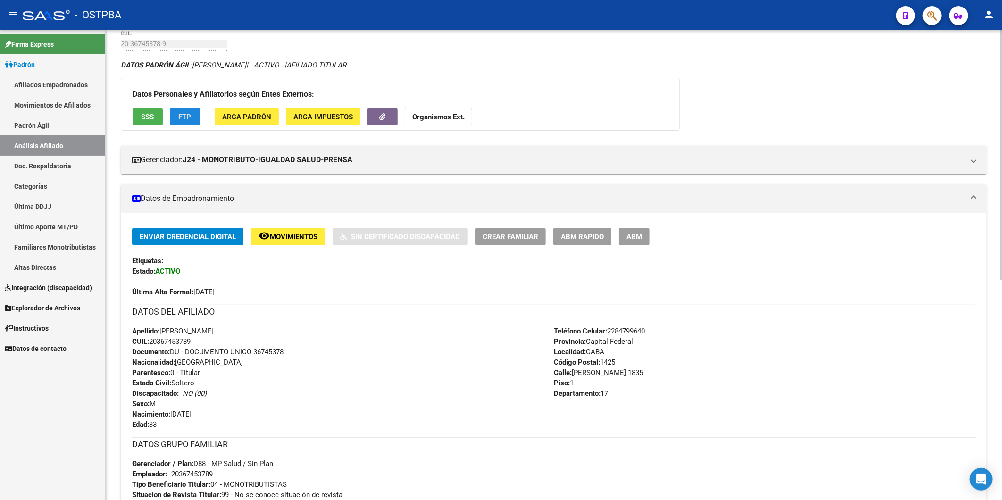
click at [182, 116] on span "FTP" at bounding box center [185, 117] width 13 height 8
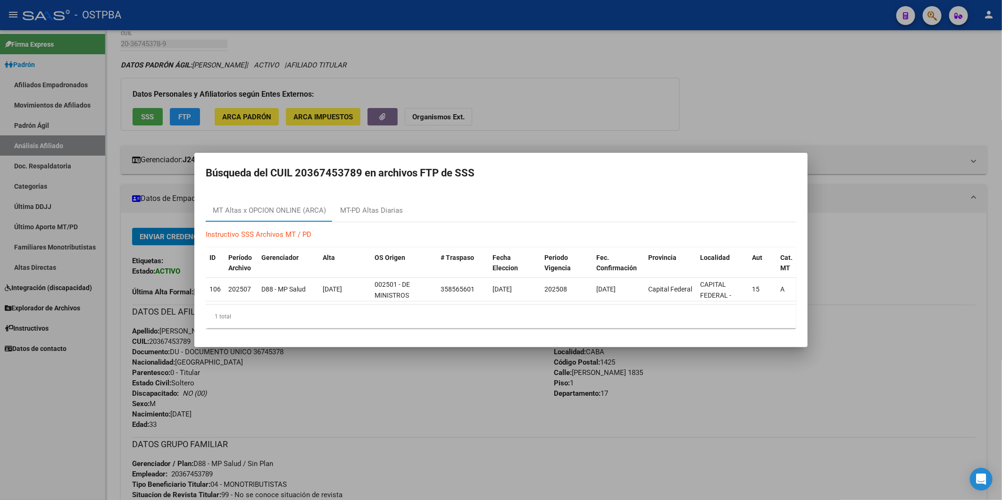
click at [887, 100] on div at bounding box center [501, 250] width 1002 height 500
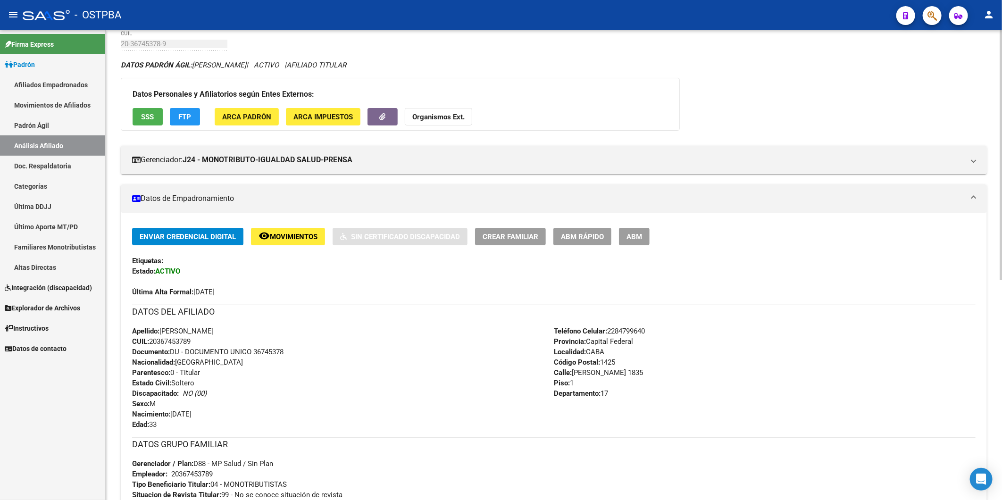
click at [153, 118] on span "SSS" at bounding box center [147, 117] width 13 height 8
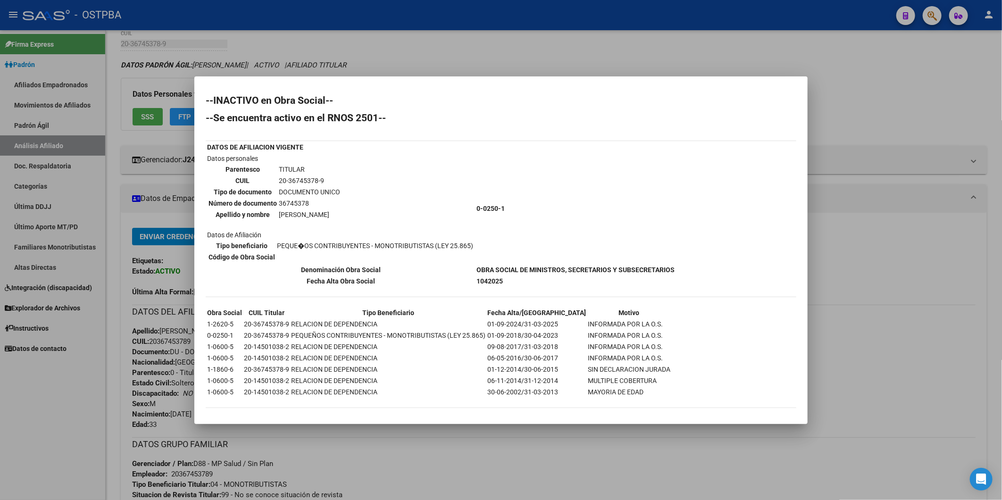
click at [947, 229] on div at bounding box center [501, 250] width 1002 height 500
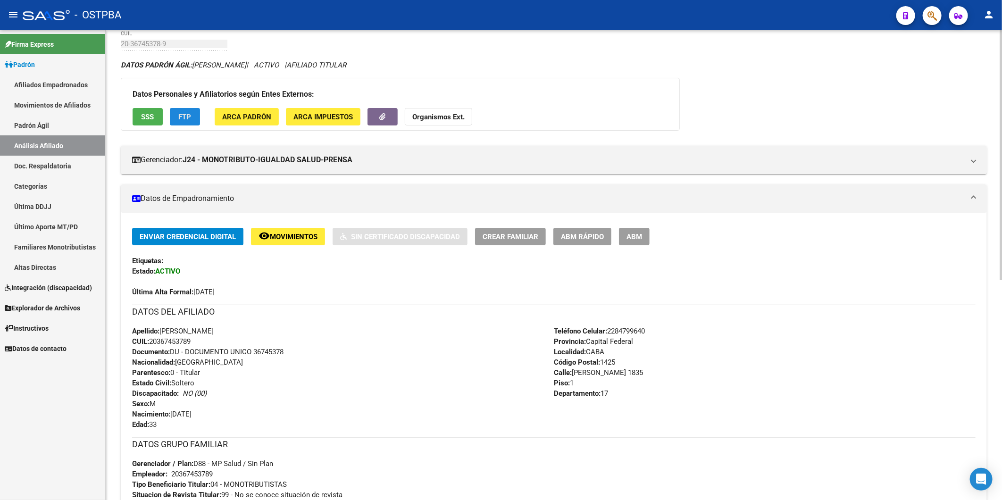
click at [195, 112] on button "FTP" at bounding box center [185, 116] width 30 height 17
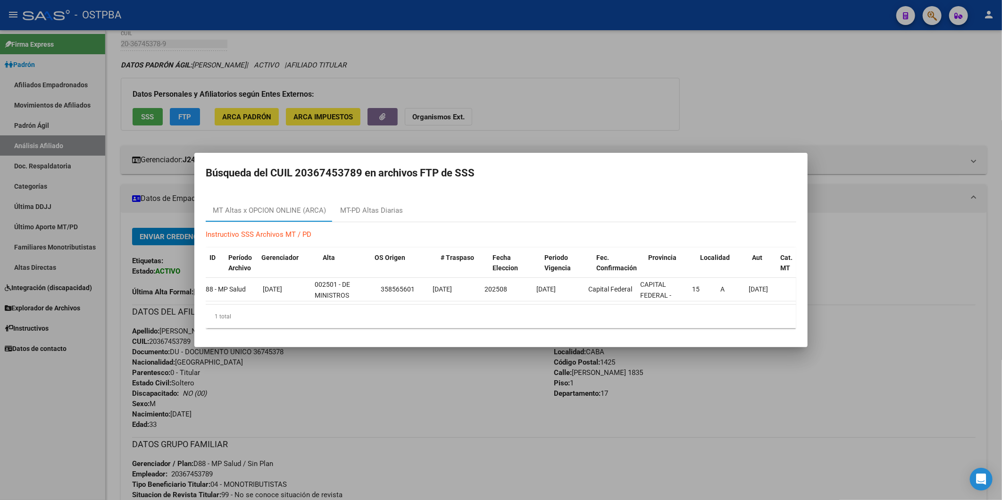
scroll to position [0, 0]
click at [747, 86] on div at bounding box center [501, 250] width 1002 height 500
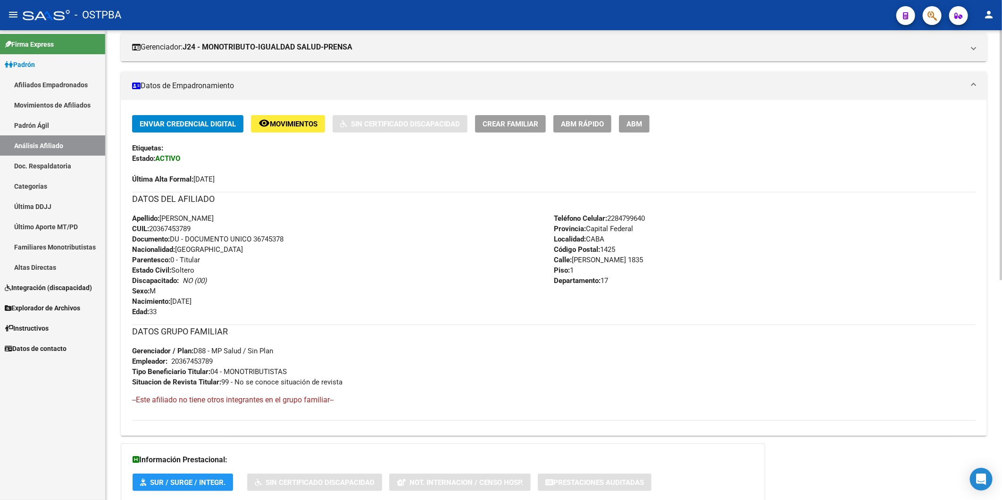
scroll to position [46, 0]
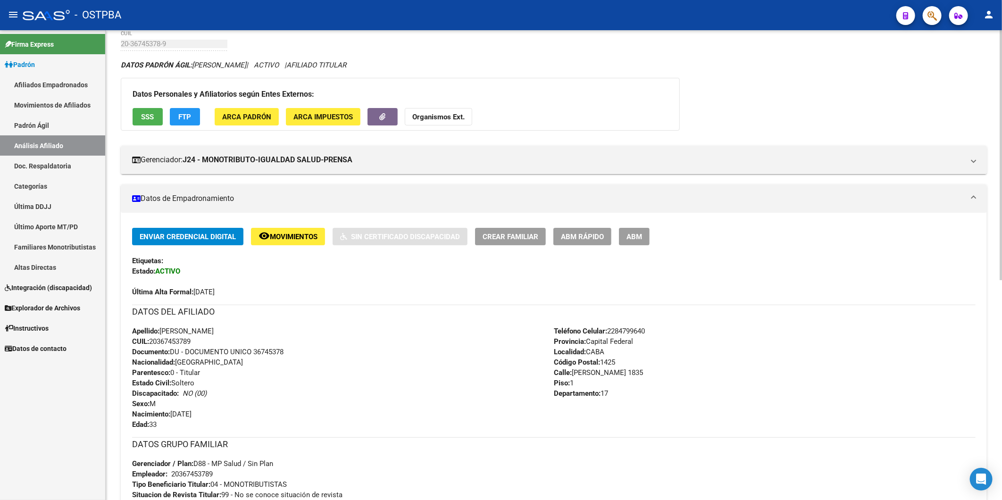
drag, startPoint x: 203, startPoint y: 340, endPoint x: 153, endPoint y: 341, distance: 50.0
click at [153, 341] on div "Apellido: TOMAS ARMENDANO CUIL: 20367453789 Documento: DU - DOCUMENTO UNICO 367…" at bounding box center [343, 378] width 422 height 104
copy span "20367453789"
click at [434, 109] on button "Organismos Ext." at bounding box center [438, 116] width 67 height 17
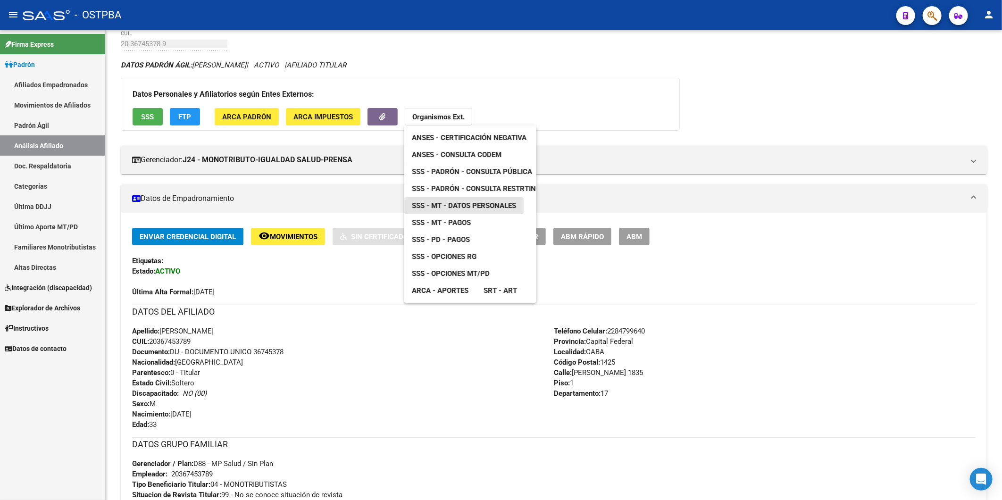
click at [464, 208] on span "SSS - MT - Datos Personales" at bounding box center [464, 205] width 104 height 8
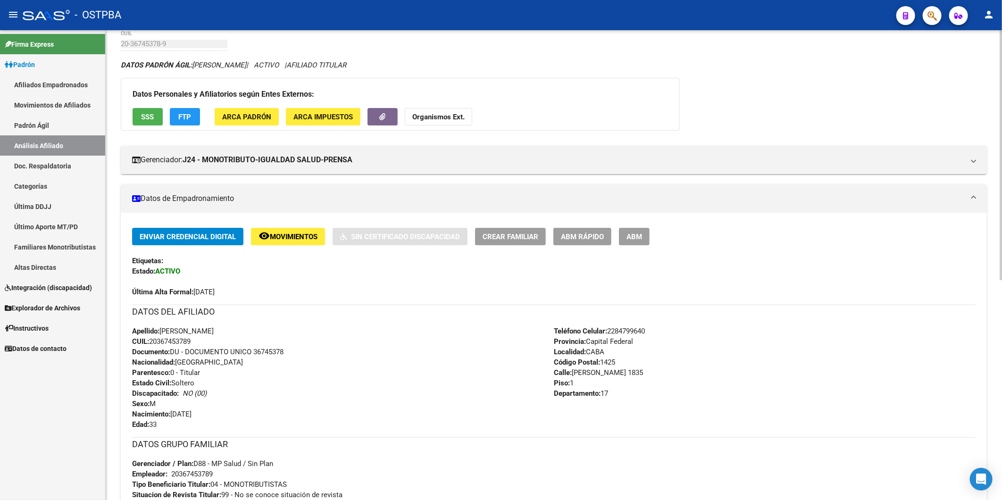
click at [411, 380] on div "Apellido: TOMAS ARMENDANO CUIL: 20367453789 Documento: DU - DOCUMENTO UNICO 367…" at bounding box center [343, 378] width 422 height 104
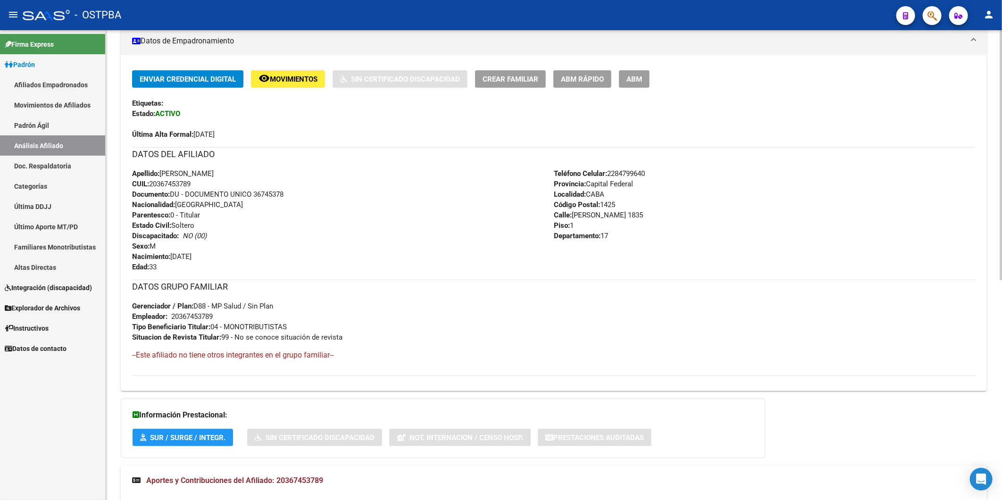
scroll to position [0, 0]
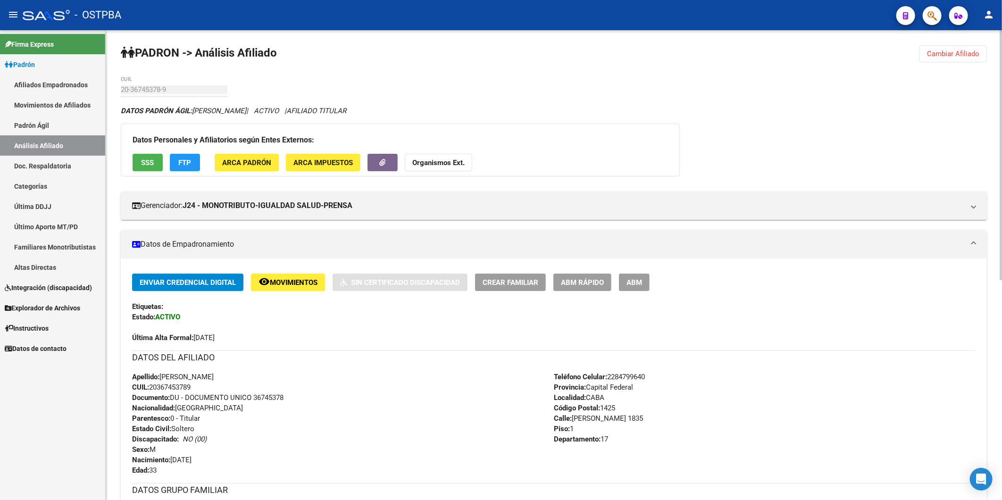
drag, startPoint x: 694, startPoint y: 124, endPoint x: 695, endPoint y: 104, distance: 19.8
click at [695, 116] on div "DATOS PADRÓN ÁGIL: ARMENDANO, TOMAS | ACTIVO | AFILIADO TITULAR Datos Personale…" at bounding box center [554, 498] width 866 height 784
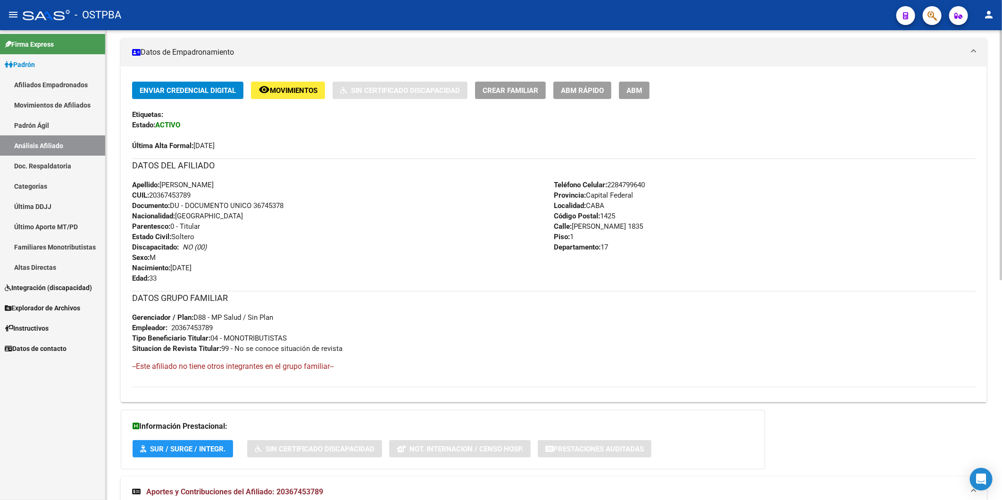
scroll to position [105, 0]
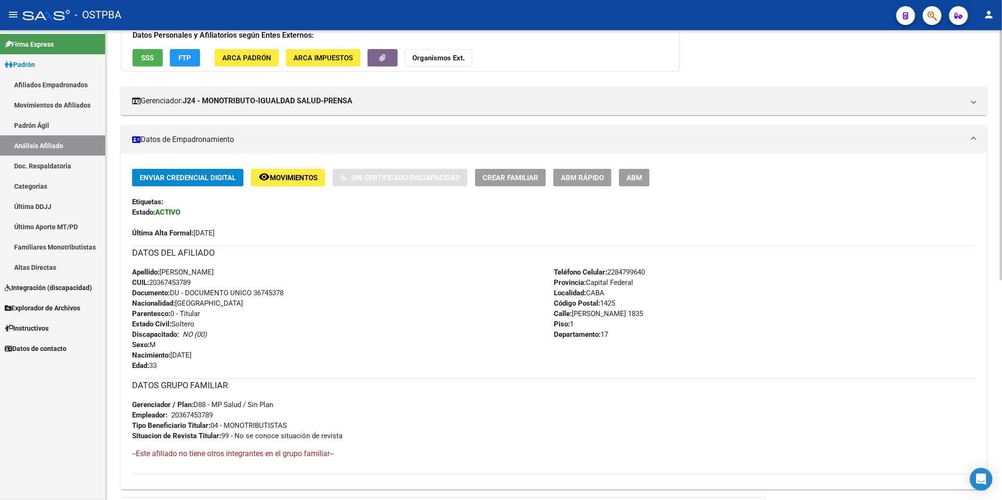
click at [440, 58] on strong "Organismos Ext." at bounding box center [438, 58] width 52 height 8
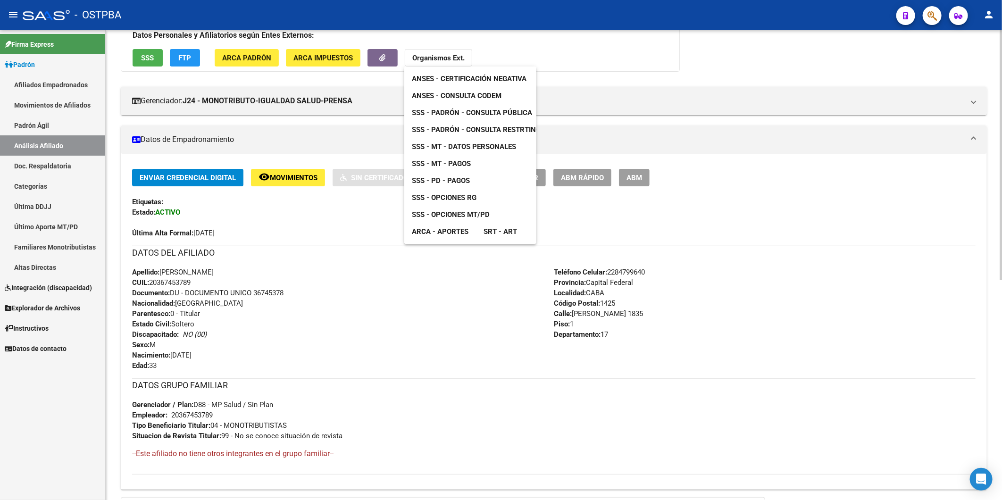
drag, startPoint x: 488, startPoint y: 340, endPoint x: 472, endPoint y: 332, distance: 17.9
click at [488, 340] on div at bounding box center [501, 250] width 1002 height 500
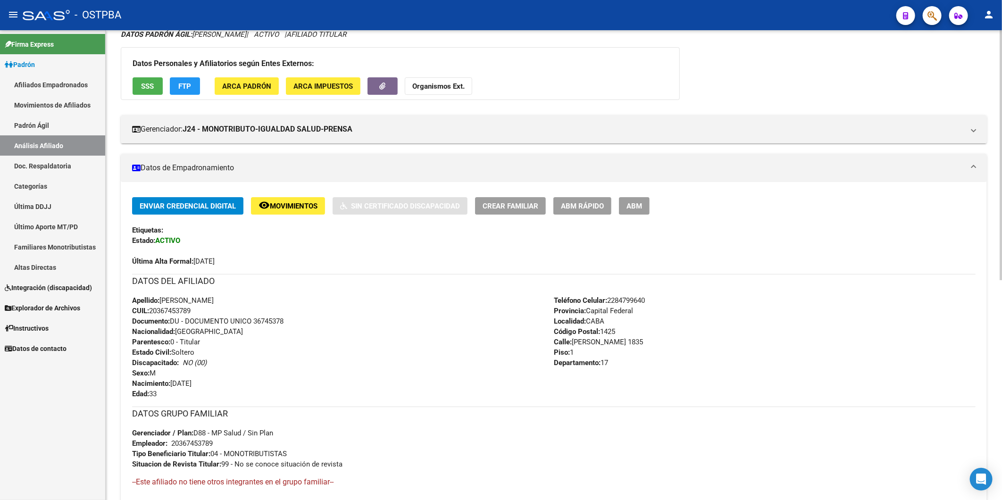
scroll to position [52, 0]
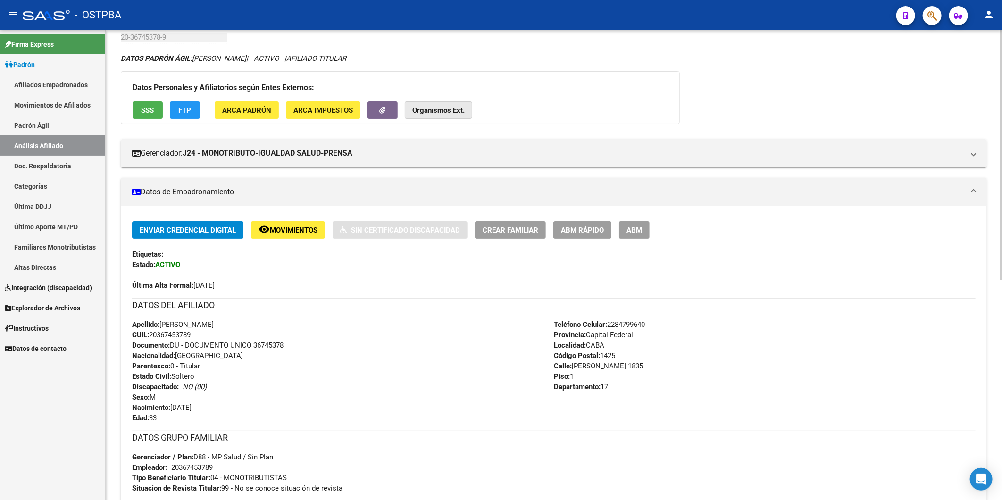
click at [444, 109] on strong "Organismos Ext." at bounding box center [438, 110] width 52 height 8
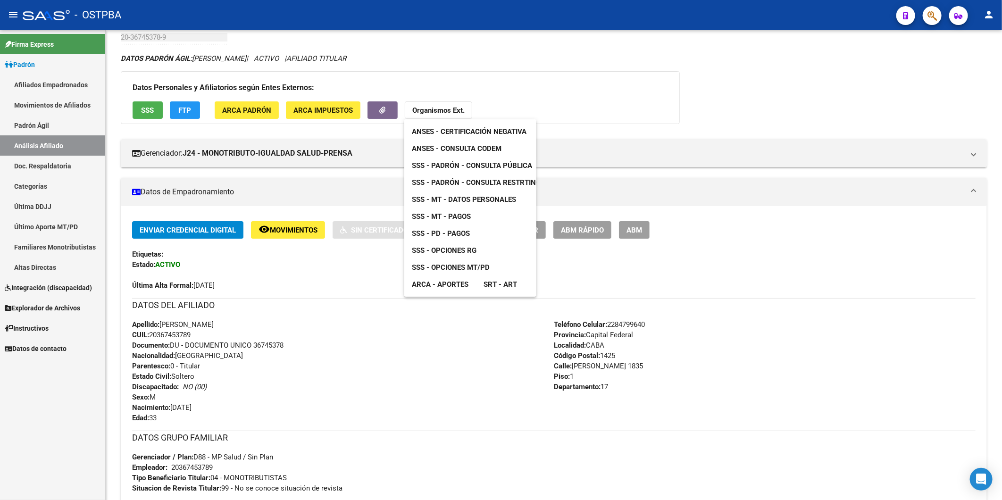
drag, startPoint x: 197, startPoint y: 337, endPoint x: 156, endPoint y: 335, distance: 41.1
click at [156, 335] on div at bounding box center [501, 250] width 1002 height 500
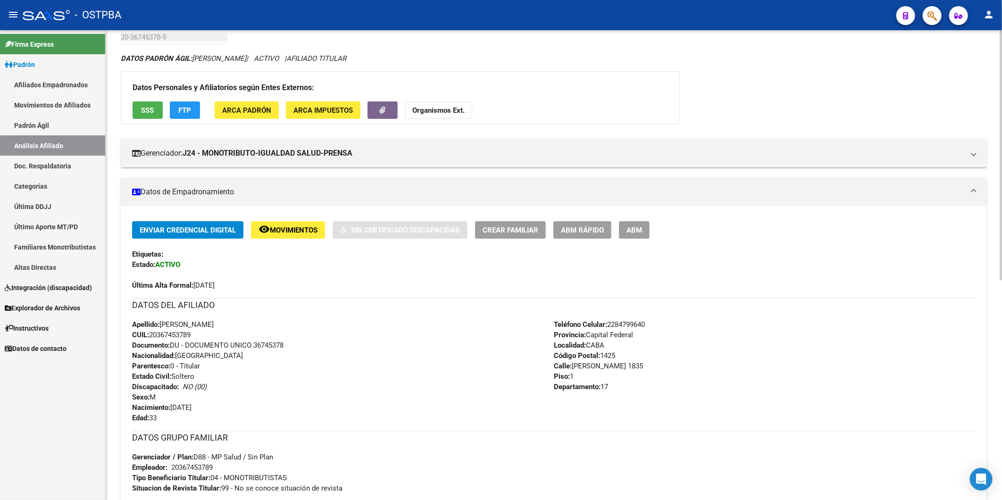
drag, startPoint x: 151, startPoint y: 332, endPoint x: 206, endPoint y: 336, distance: 54.8
click at [206, 336] on div "Apellido: TOMAS ARMENDANO CUIL: 20367453789 Documento: DU - DOCUMENTO UNICO 367…" at bounding box center [343, 371] width 422 height 104
copy span "20367453789"
click at [455, 107] on strong "Organismos Ext." at bounding box center [438, 110] width 52 height 8
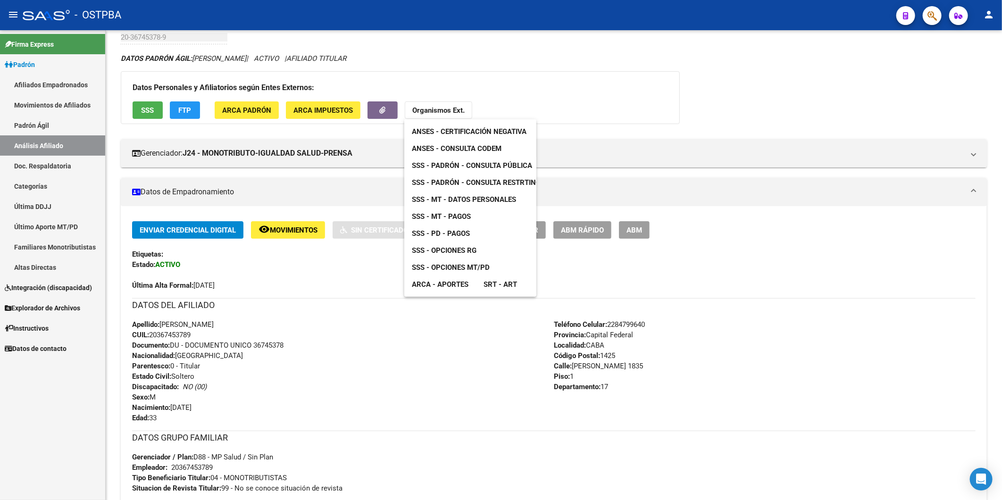
click at [464, 218] on span "SSS - MT - Pagos" at bounding box center [441, 216] width 59 height 8
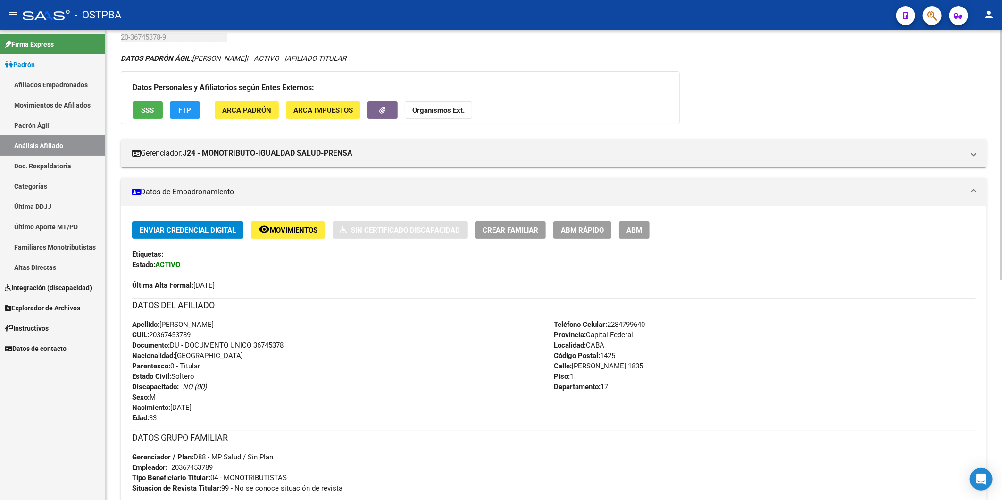
drag, startPoint x: 526, startPoint y: 283, endPoint x: 536, endPoint y: 265, distance: 21.1
click at [527, 283] on div "Última Alta Formal: 01/08/2025" at bounding box center [553, 280] width 843 height 21
drag, startPoint x: 967, startPoint y: 260, endPoint x: 973, endPoint y: 265, distance: 7.7
click at [973, 265] on div "Enviar Credencial Digital remove_red_eye Movimientos Sin Certificado Discapacid…" at bounding box center [553, 255] width 843 height 69
